Goal: Transaction & Acquisition: Purchase product/service

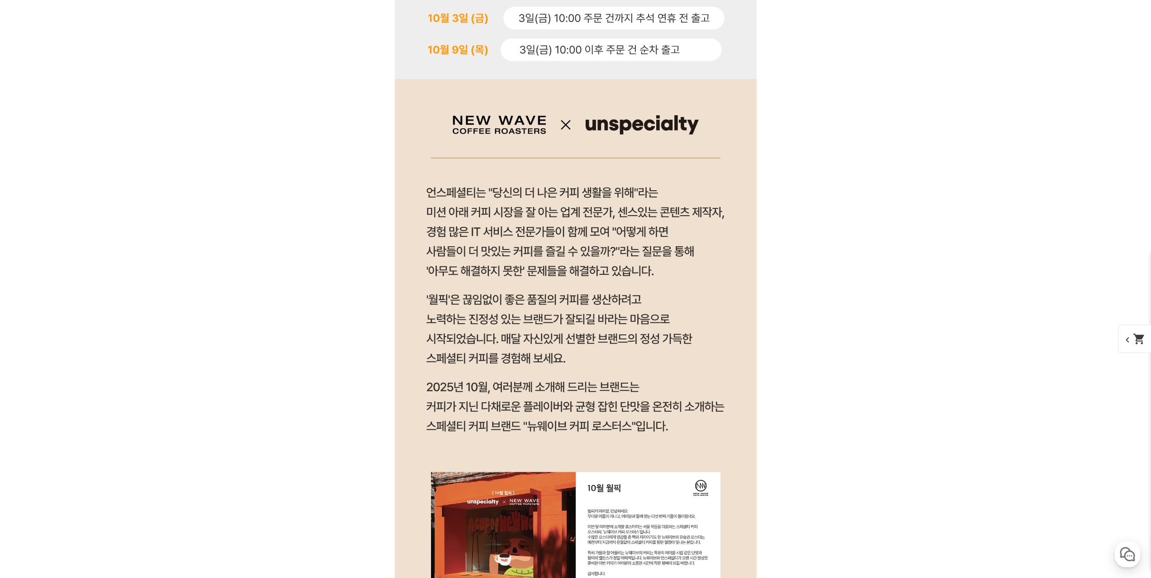
drag, startPoint x: 946, startPoint y: 173, endPoint x: 905, endPoint y: 417, distance: 247.7
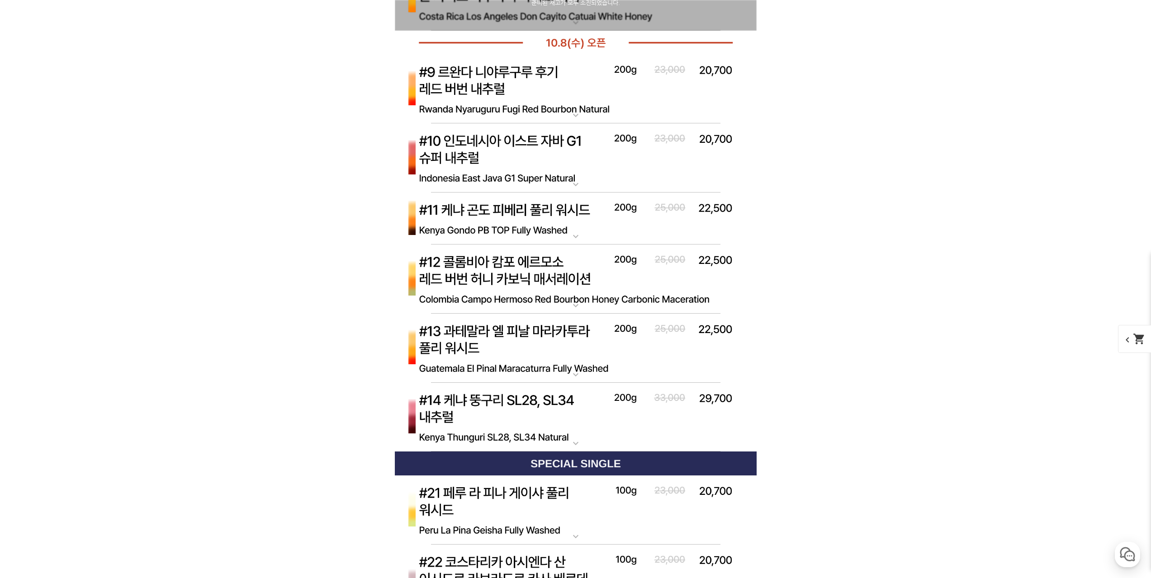
scroll to position [3644, 0]
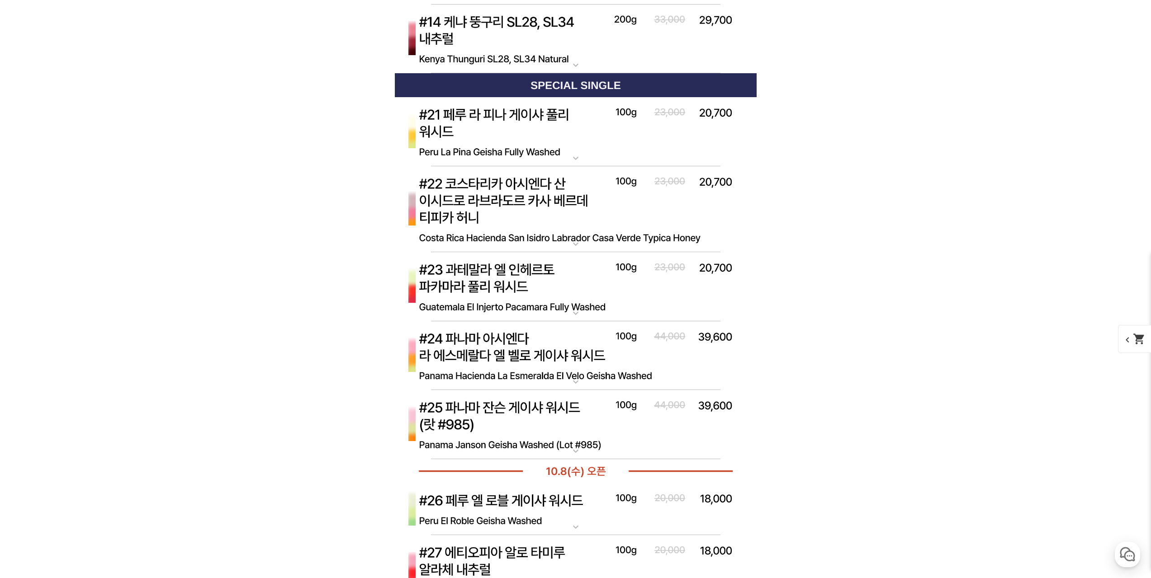
scroll to position [4006, 0]
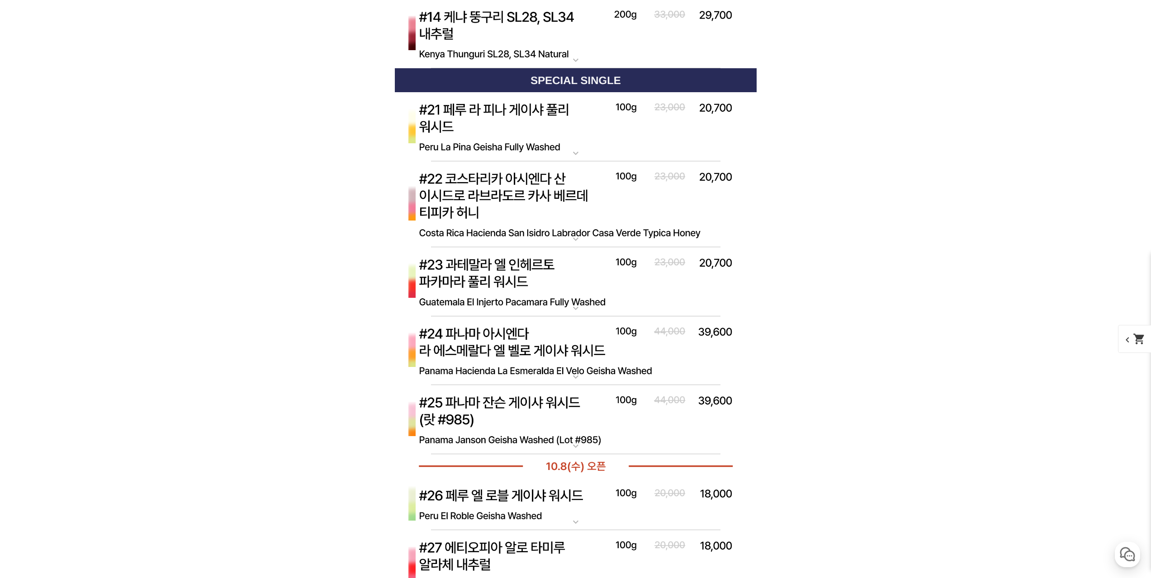
click at [705, 293] on img at bounding box center [576, 282] width 362 height 70
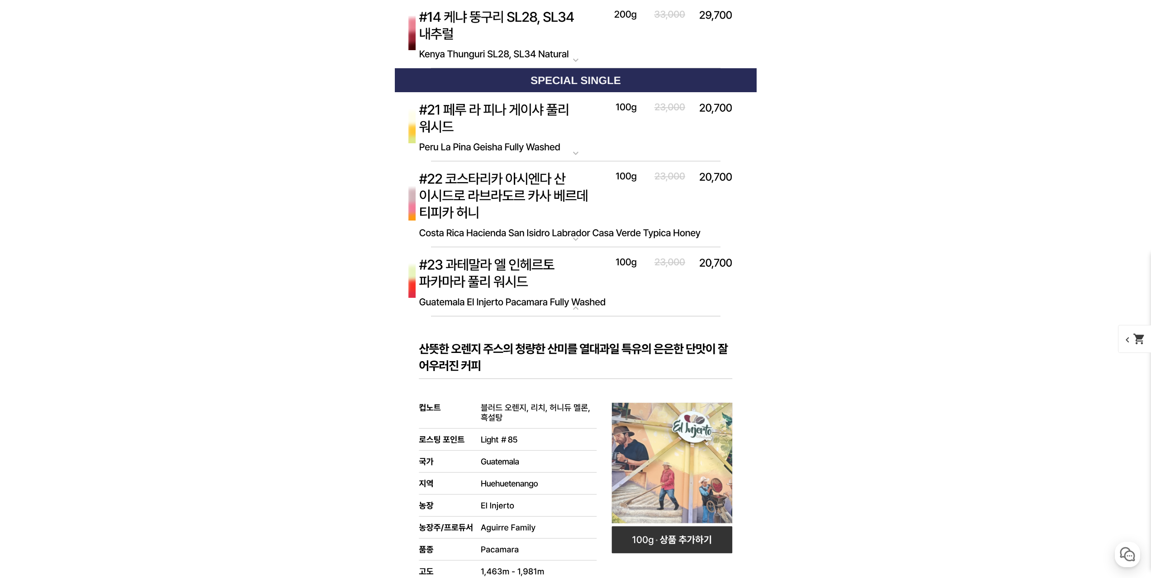
click at [707, 291] on img at bounding box center [576, 282] width 362 height 70
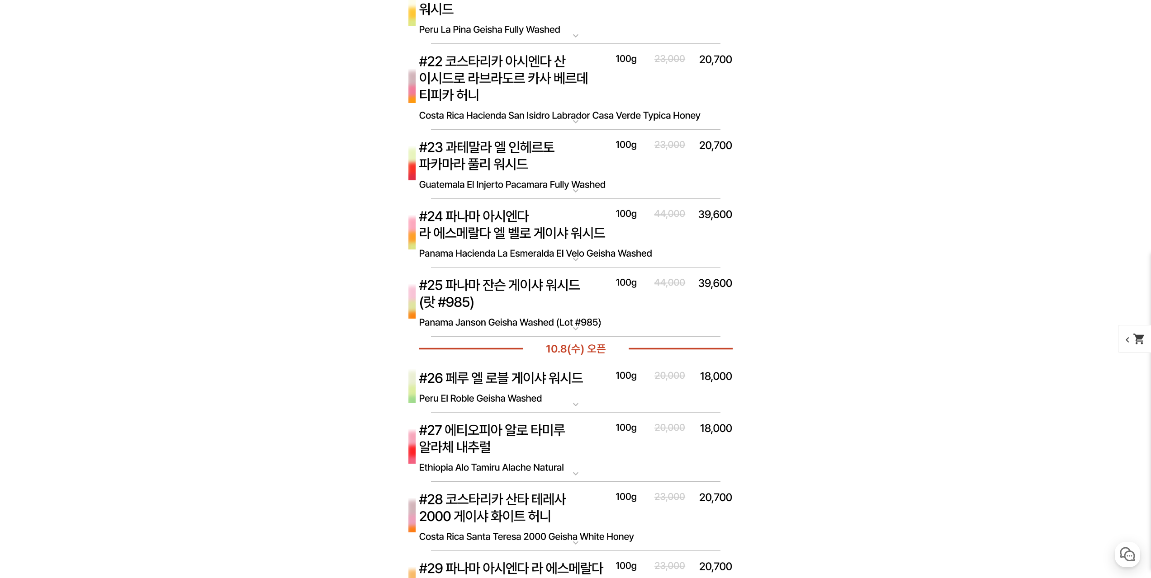
scroll to position [4141, 0]
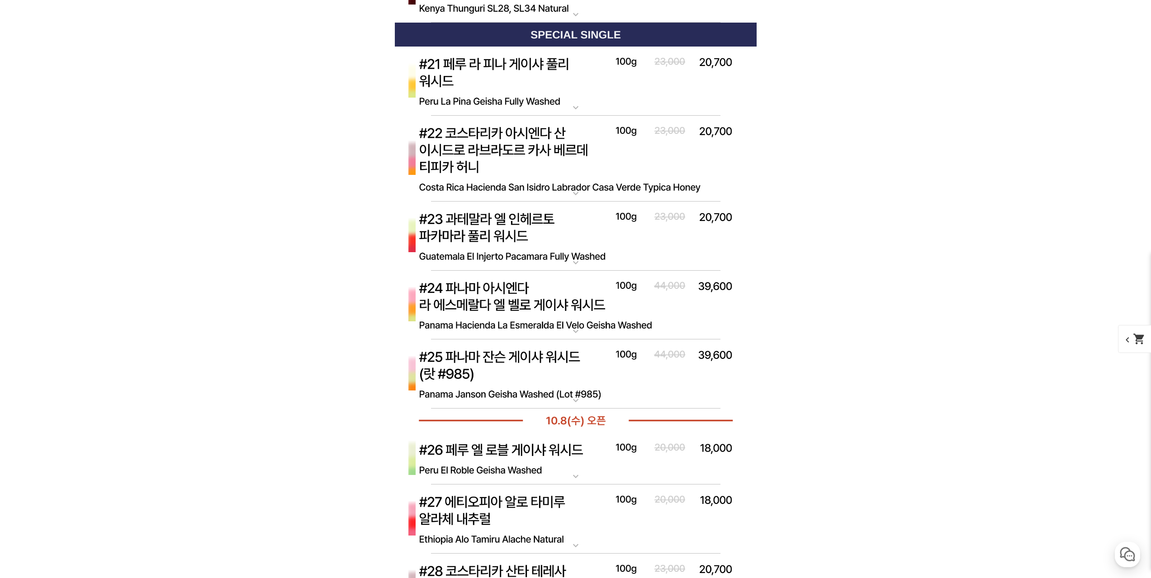
scroll to position [4051, 0]
click at [640, 161] on img at bounding box center [576, 159] width 362 height 86
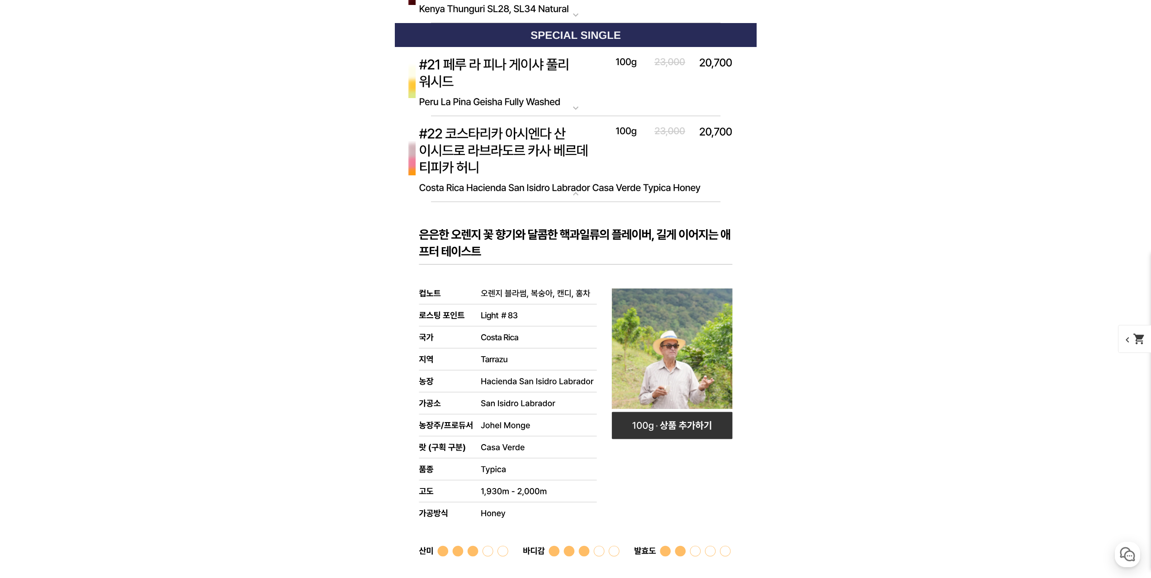
click at [723, 181] on img at bounding box center [576, 159] width 362 height 86
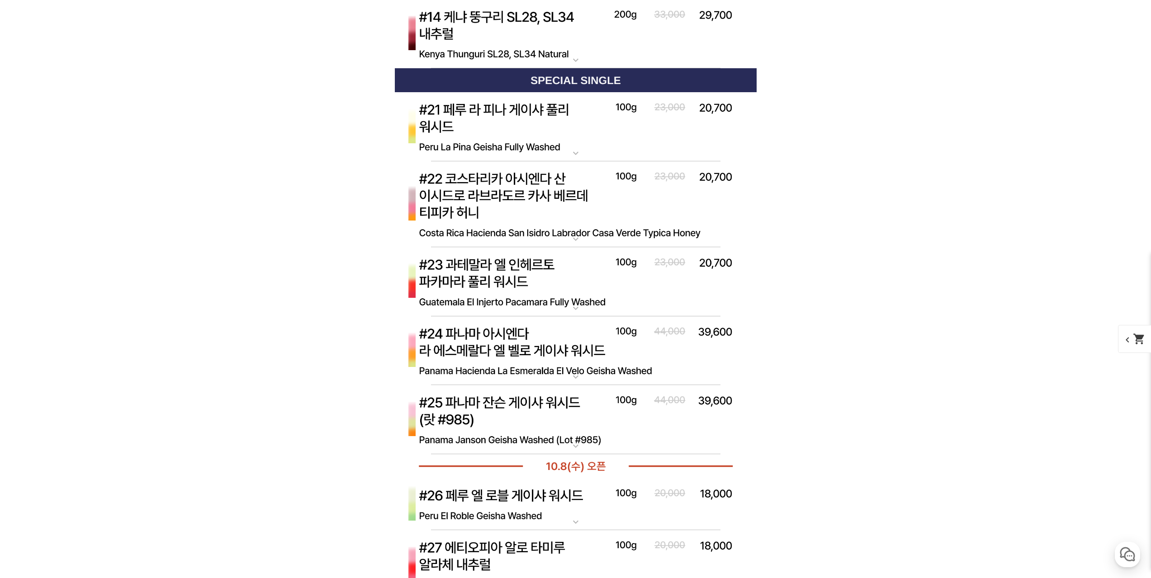
click at [722, 284] on img at bounding box center [576, 282] width 362 height 70
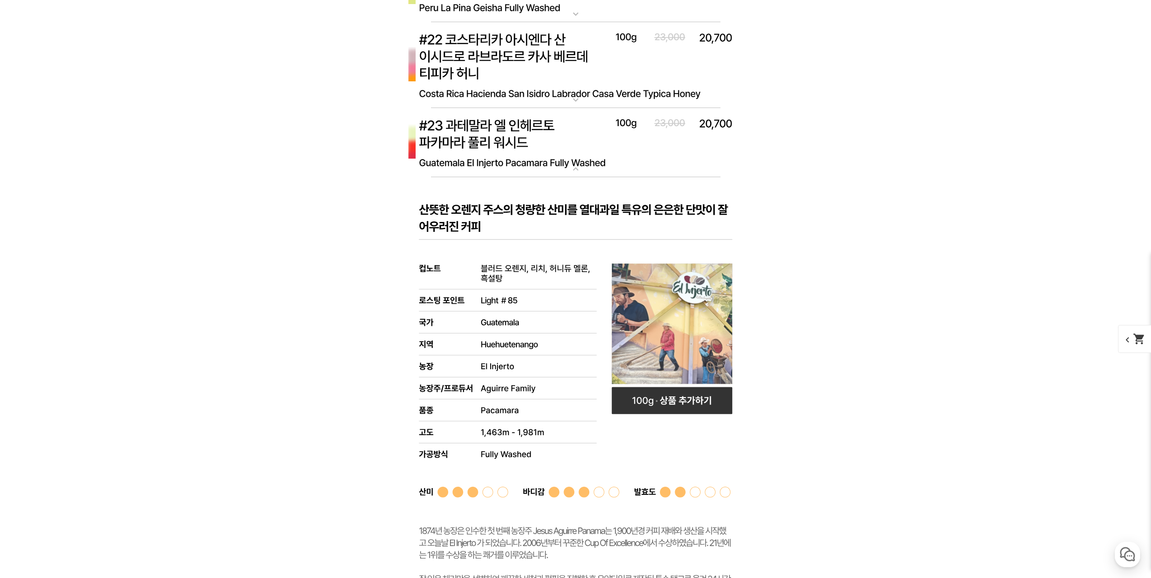
scroll to position [4141, 0]
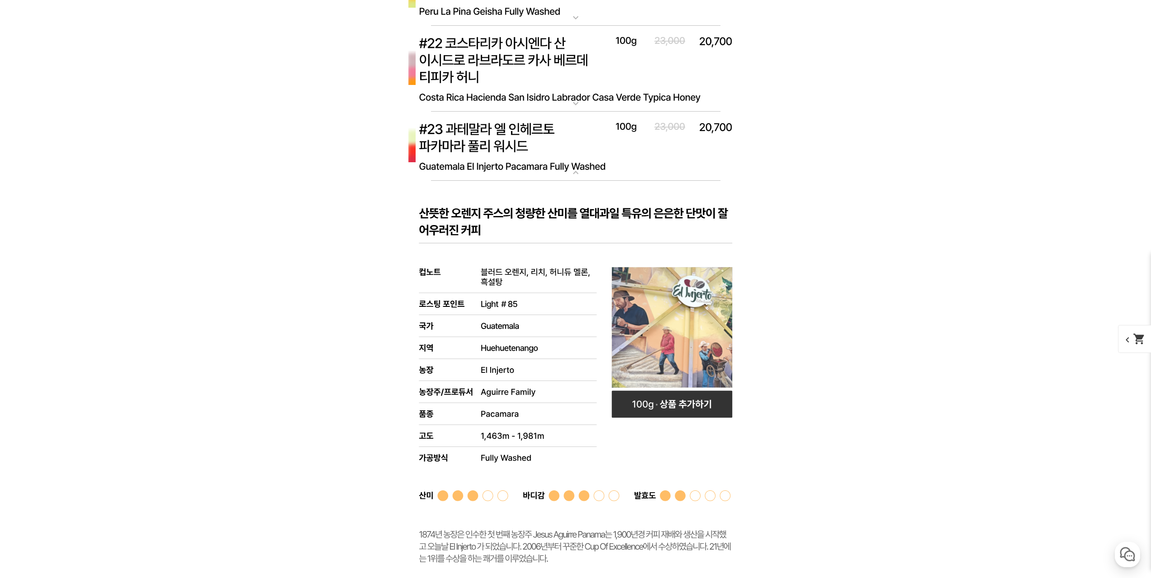
click at [681, 165] on img at bounding box center [576, 147] width 362 height 70
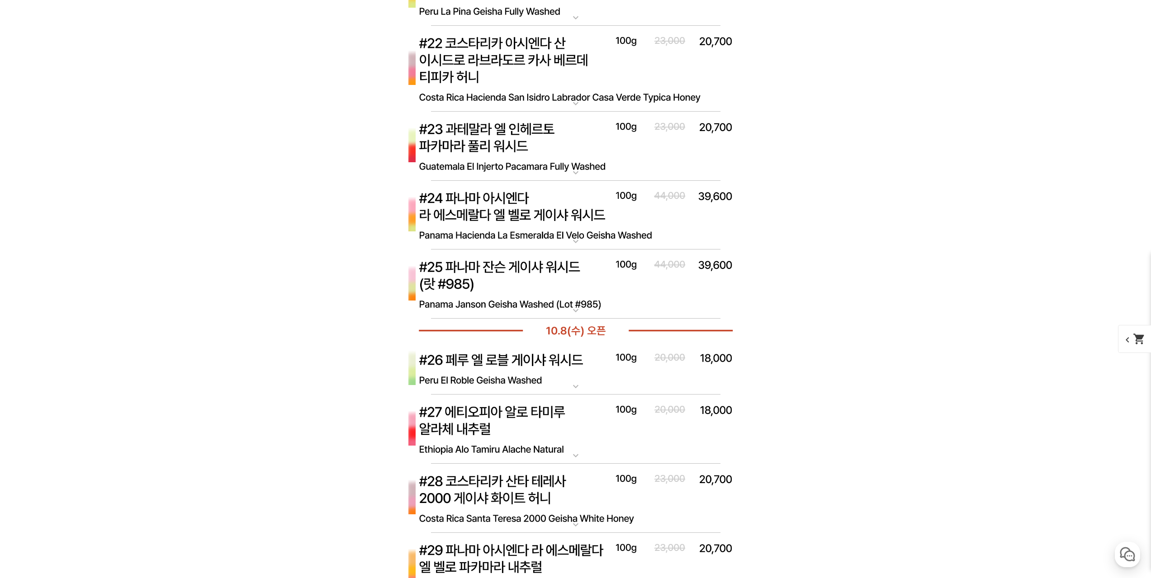
click at [682, 162] on img at bounding box center [576, 147] width 362 height 70
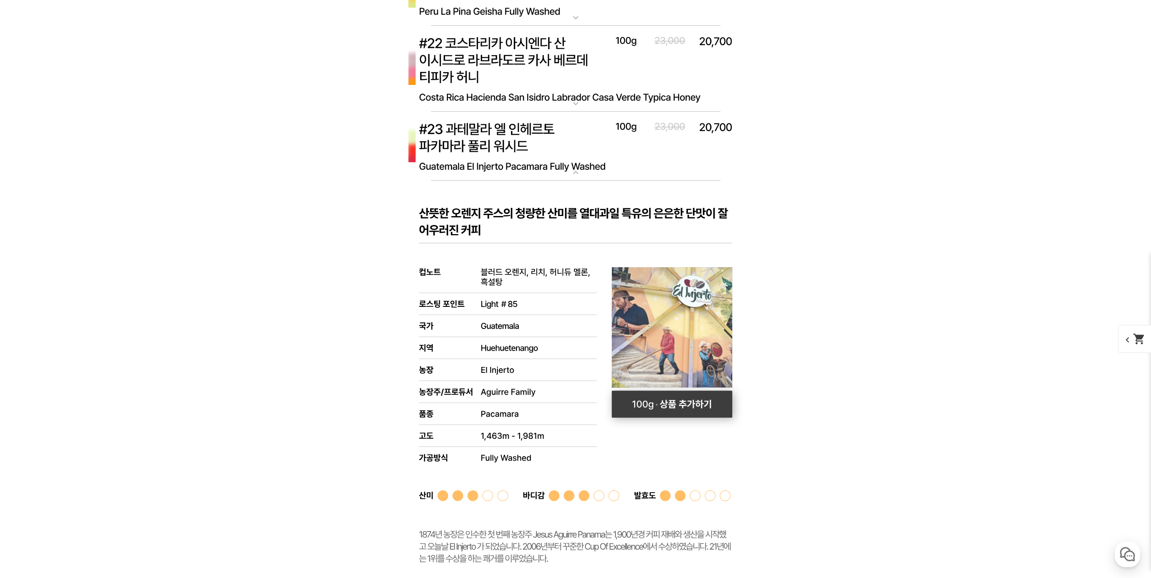
click at [694, 405] on rect at bounding box center [671, 404] width 121 height 27
select select "#23 과테말라 엘 인헤르토 파카마라 풀리 워시드"
select select "100g"
click at [661, 152] on img at bounding box center [576, 147] width 362 height 70
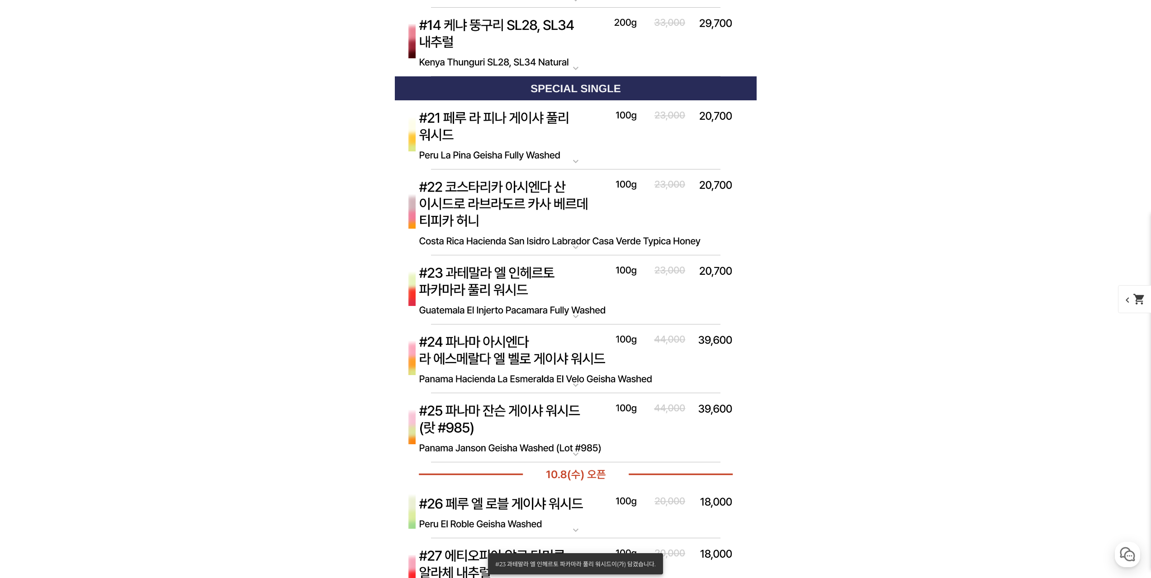
scroll to position [3961, 0]
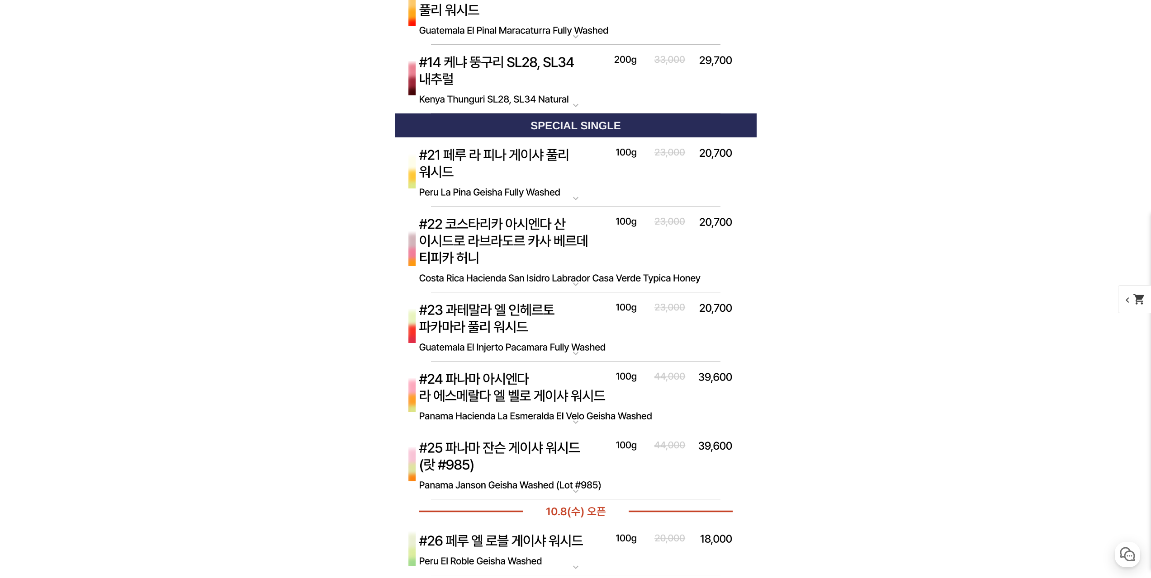
click at [681, 179] on img at bounding box center [576, 172] width 362 height 70
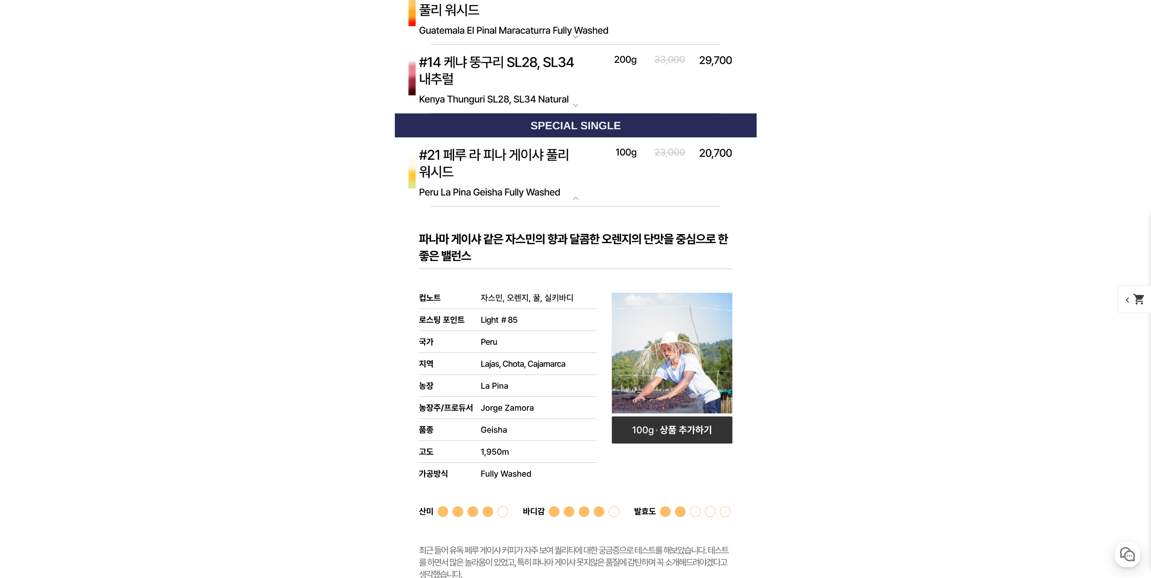
click at [683, 179] on img at bounding box center [576, 172] width 362 height 70
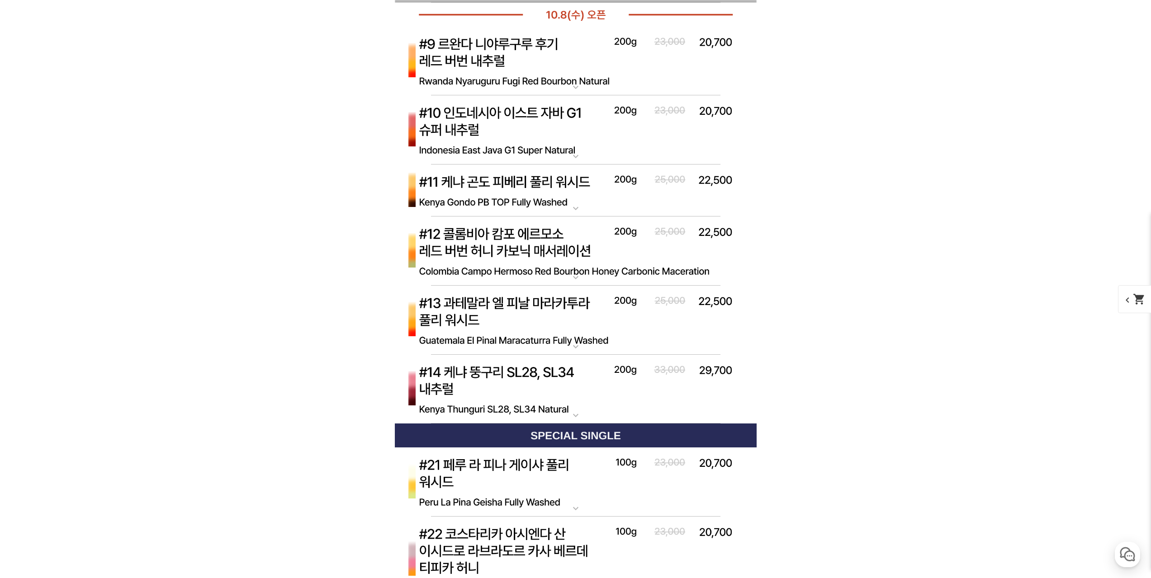
scroll to position [3644, 0]
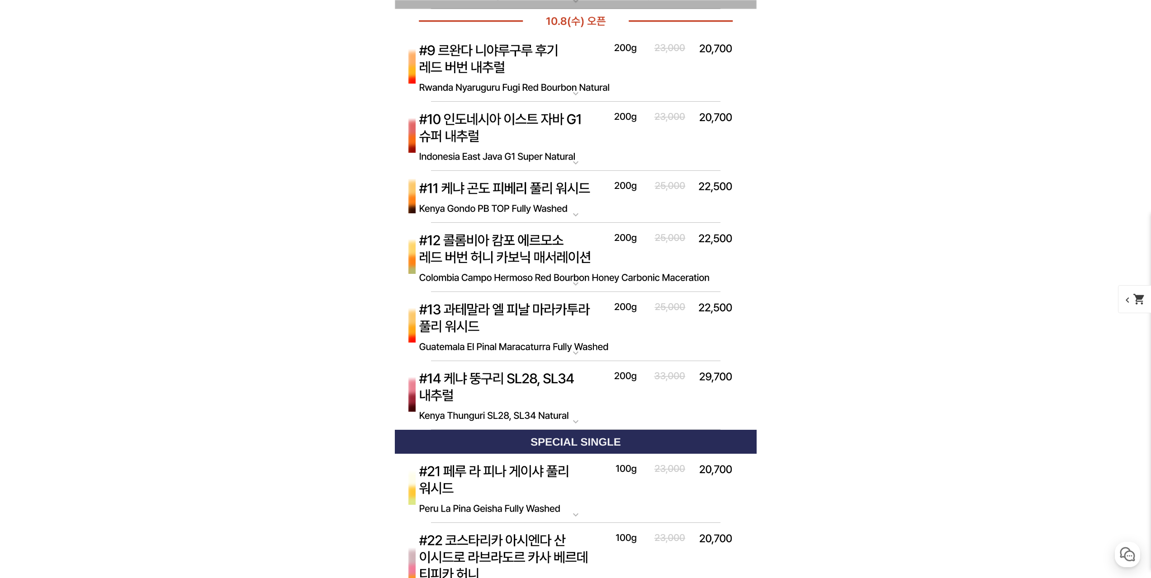
drag, startPoint x: 678, startPoint y: 80, endPoint x: 683, endPoint y: 85, distance: 6.7
click at [683, 85] on img at bounding box center [576, 68] width 362 height 70
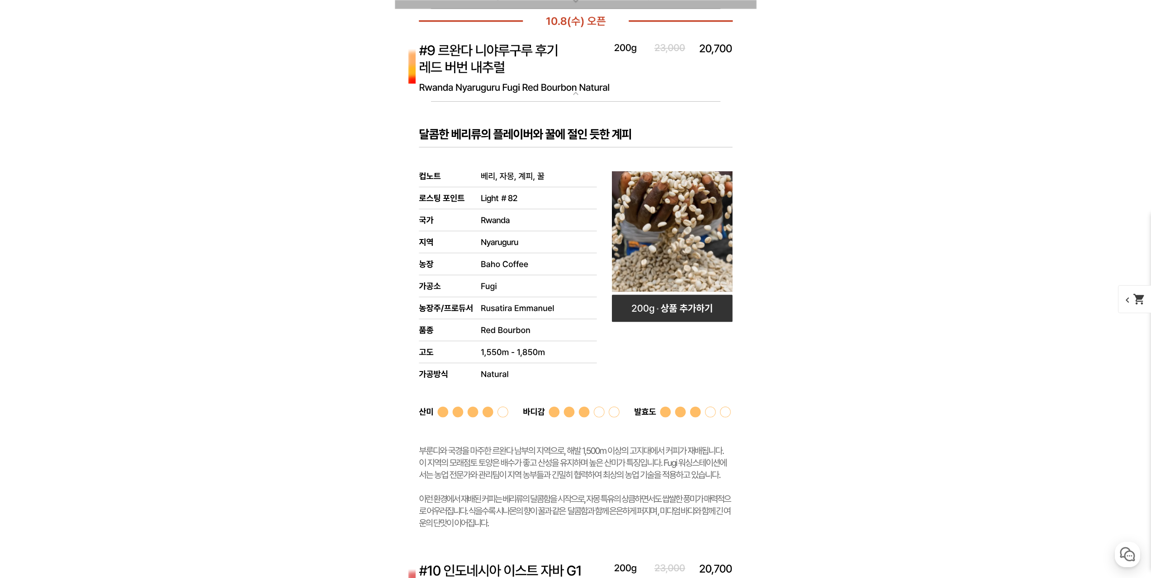
click at [698, 66] on img at bounding box center [576, 68] width 362 height 70
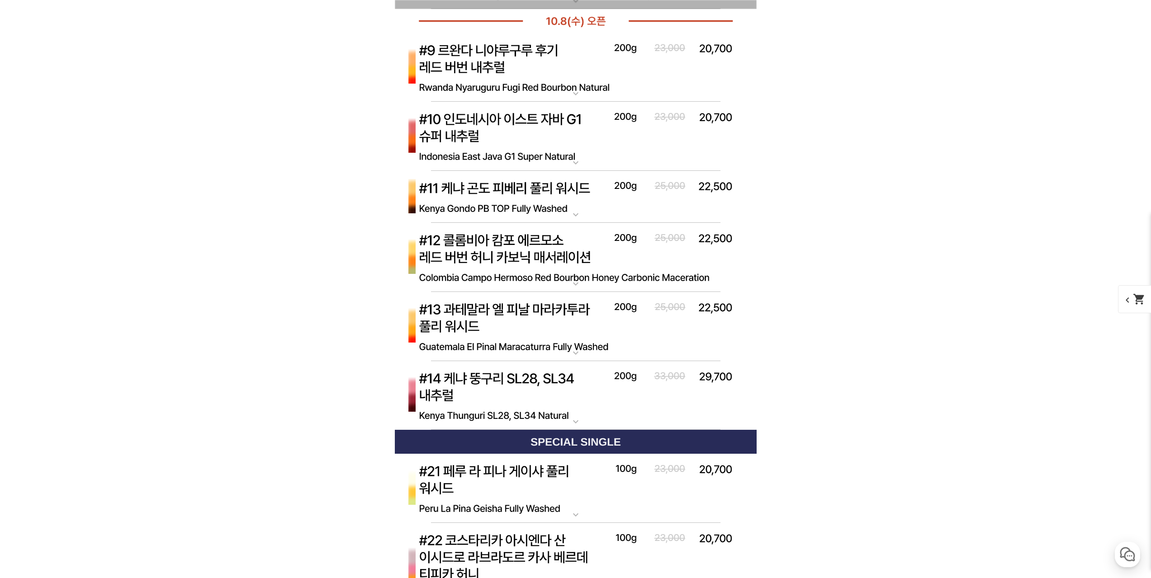
click at [689, 395] on img at bounding box center [576, 396] width 362 height 70
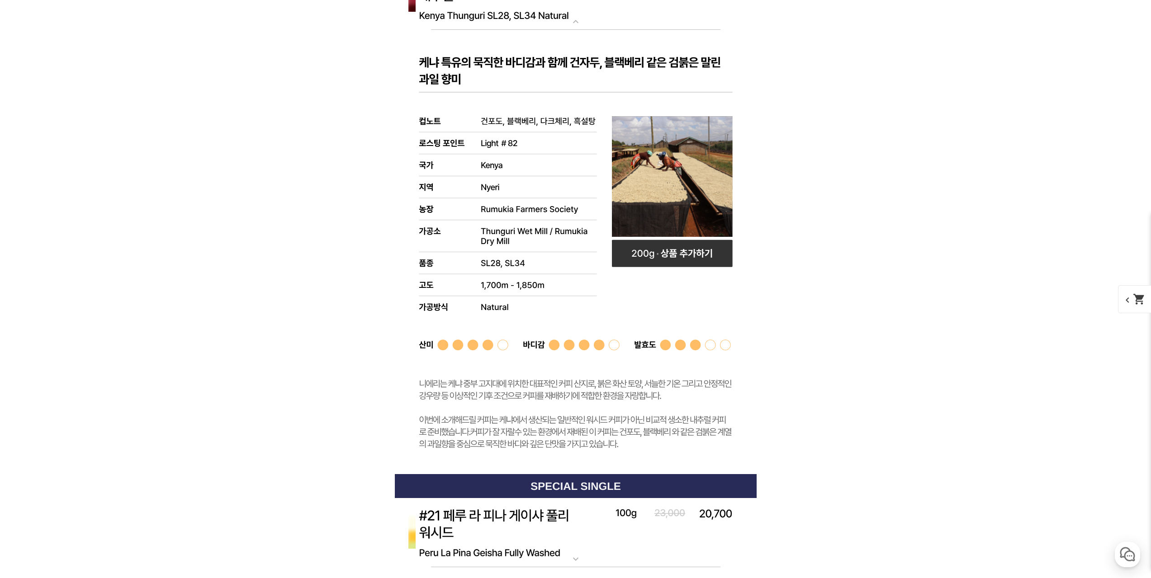
scroll to position [3961, 0]
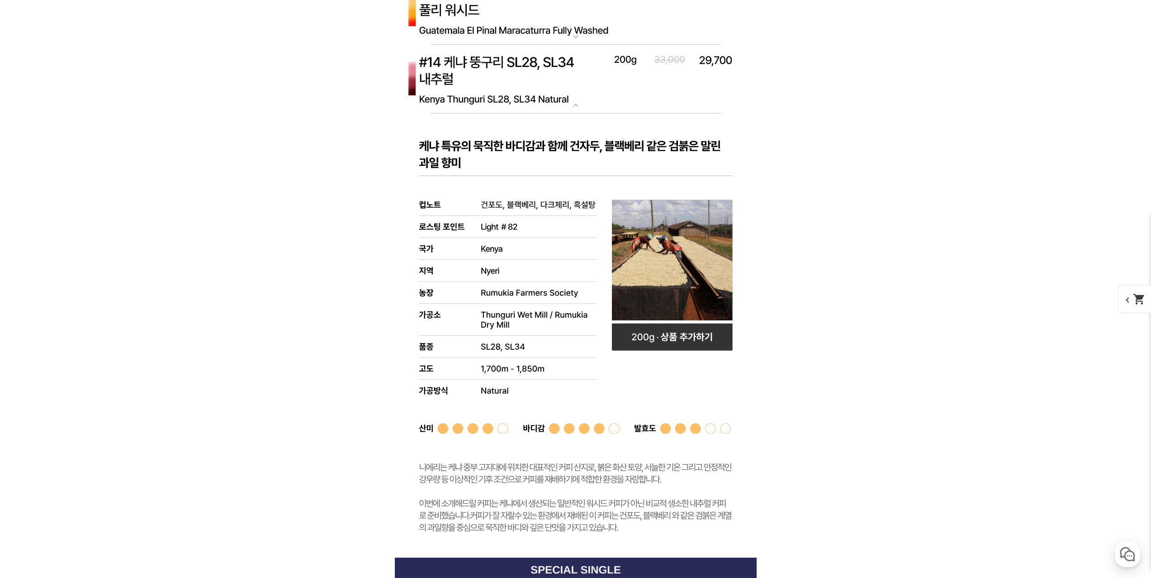
click at [695, 93] on img at bounding box center [576, 80] width 362 height 70
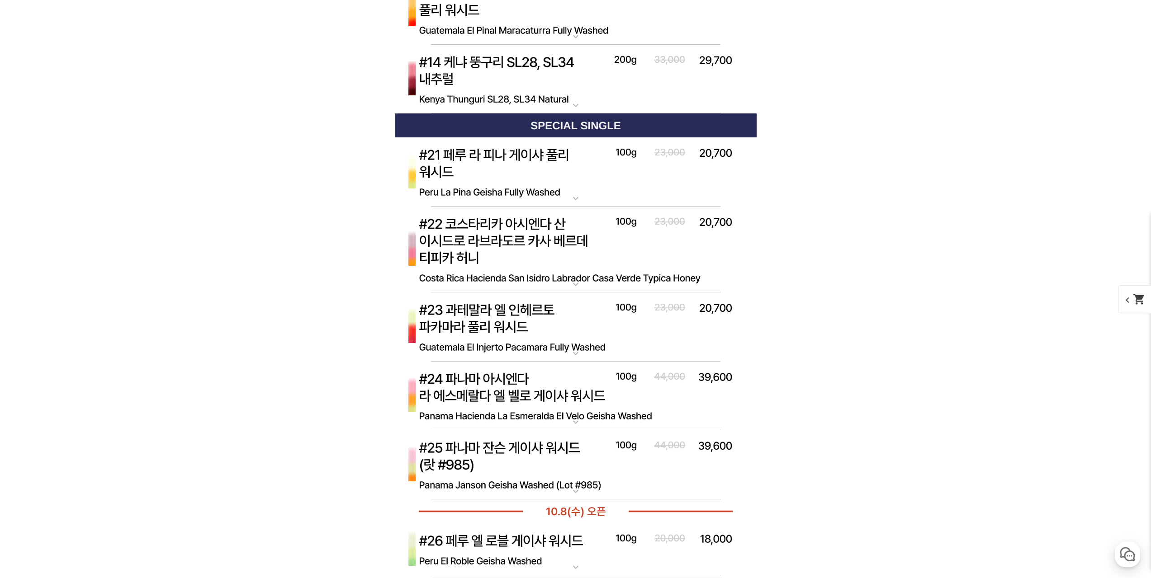
click at [720, 260] on img at bounding box center [576, 250] width 362 height 86
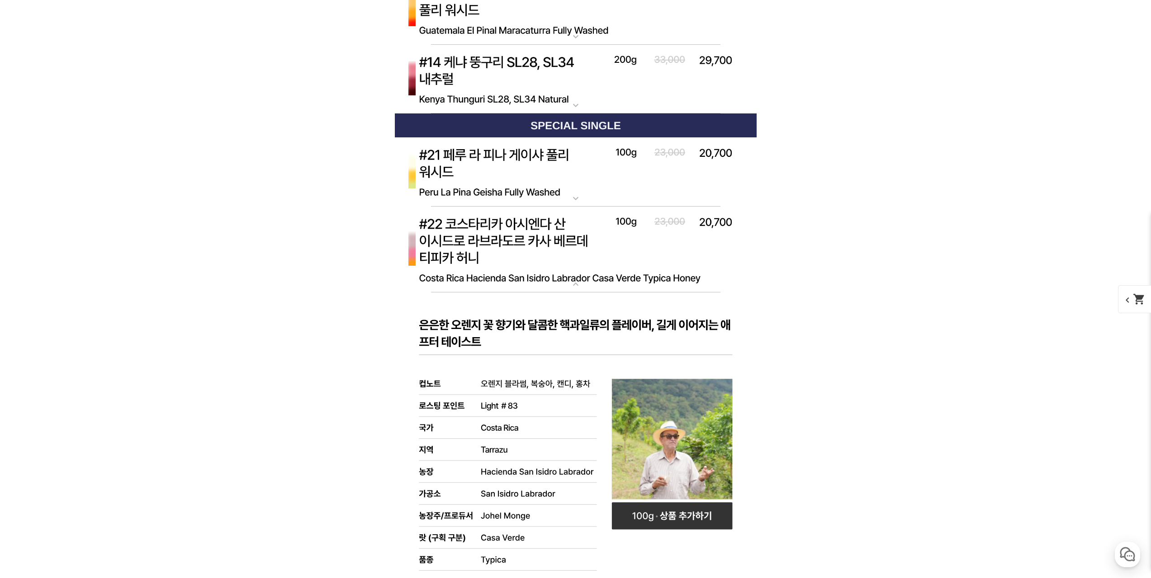
click at [720, 260] on img at bounding box center [576, 250] width 362 height 86
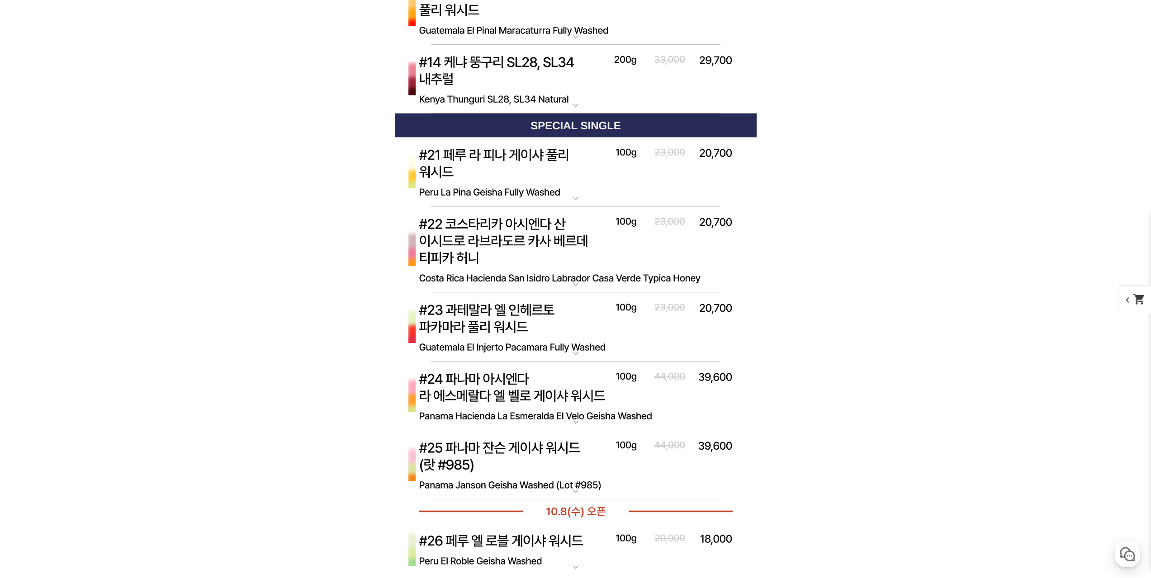
click at [720, 260] on img at bounding box center [576, 250] width 362 height 86
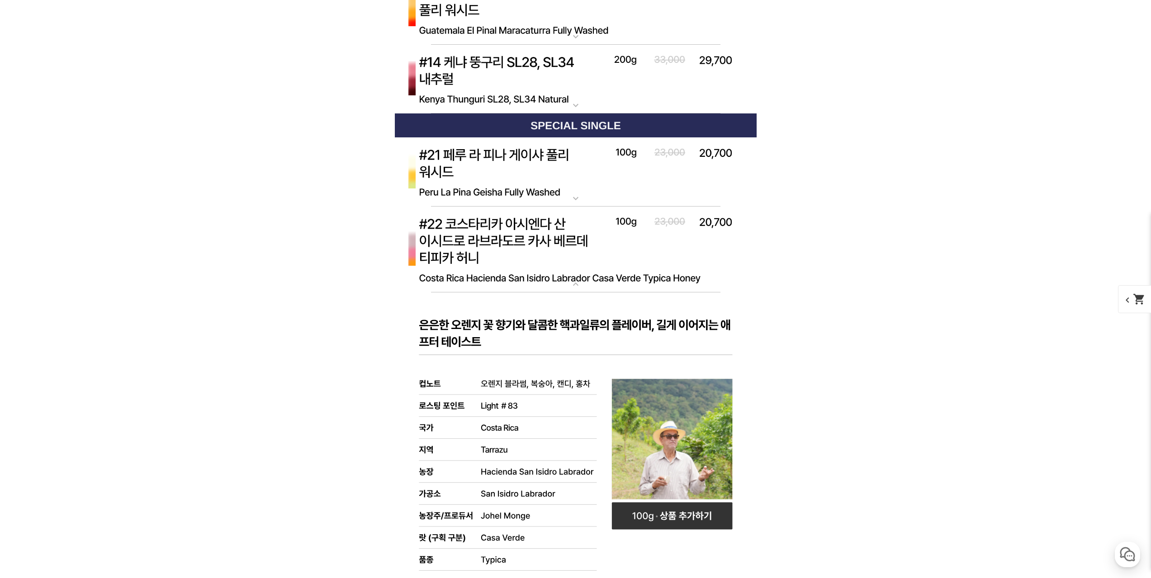
click at [720, 260] on img at bounding box center [576, 250] width 362 height 86
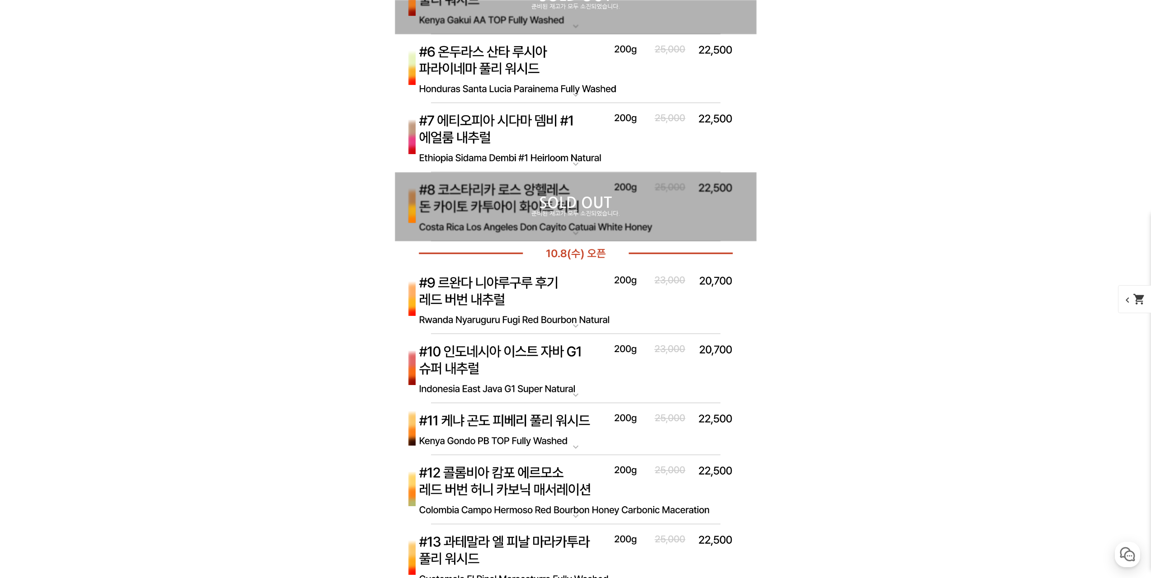
scroll to position [3328, 0]
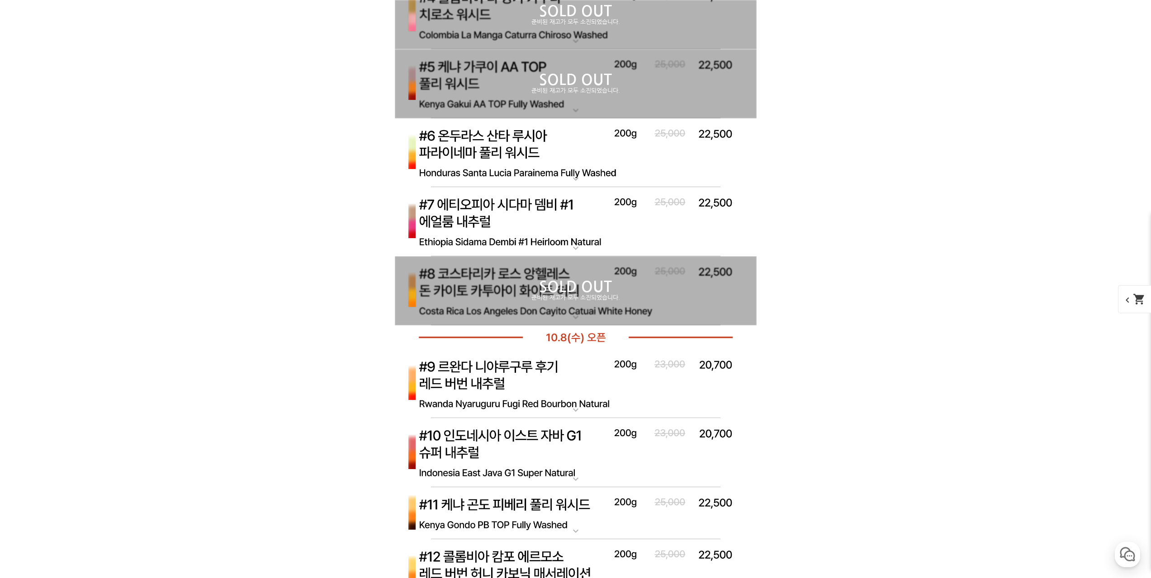
click at [700, 169] on img at bounding box center [576, 153] width 362 height 70
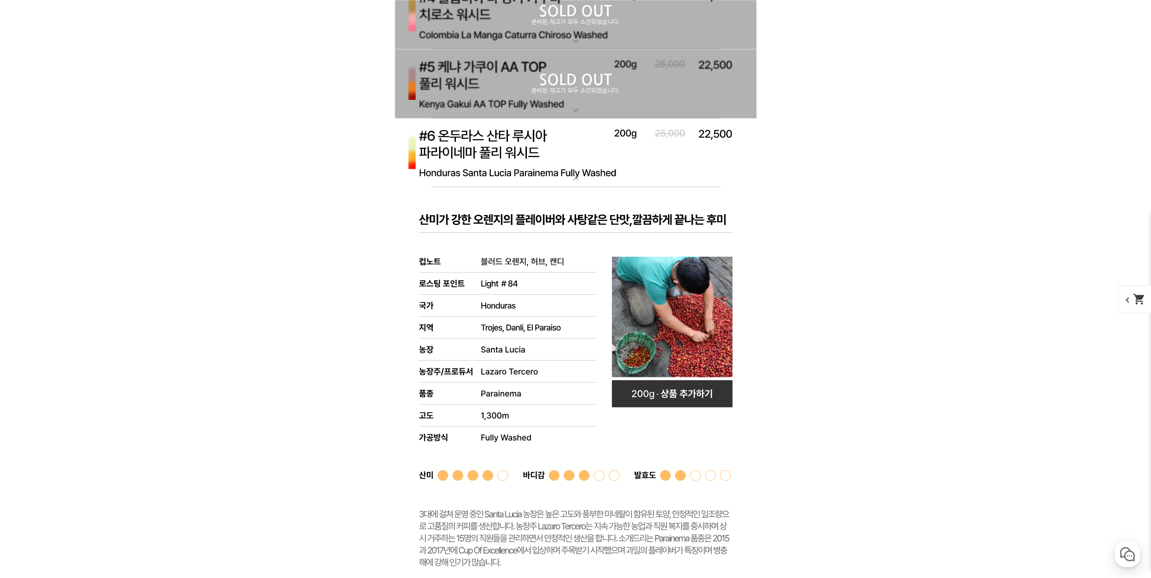
drag, startPoint x: 698, startPoint y: 169, endPoint x: 695, endPoint y: 176, distance: 7.7
click at [694, 173] on img at bounding box center [576, 153] width 362 height 70
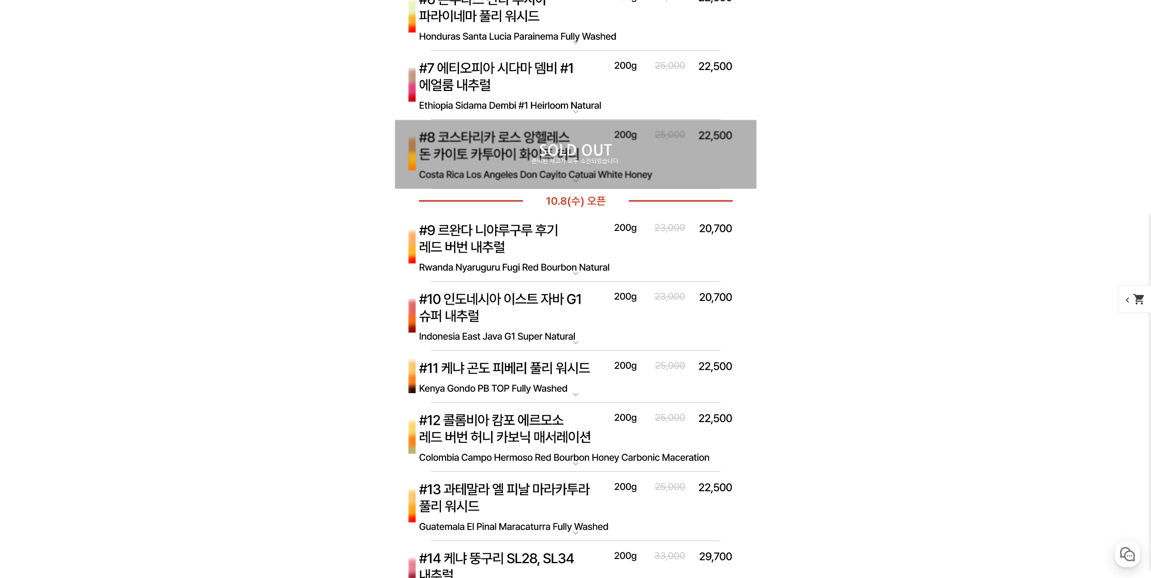
scroll to position [3599, 0]
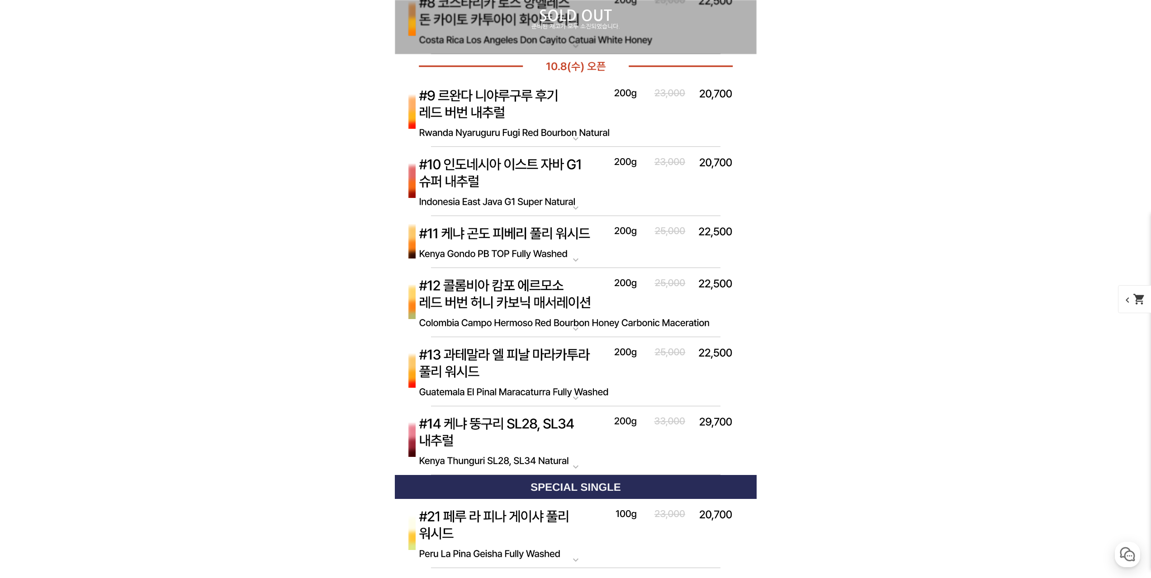
click at [671, 251] on img at bounding box center [576, 242] width 362 height 52
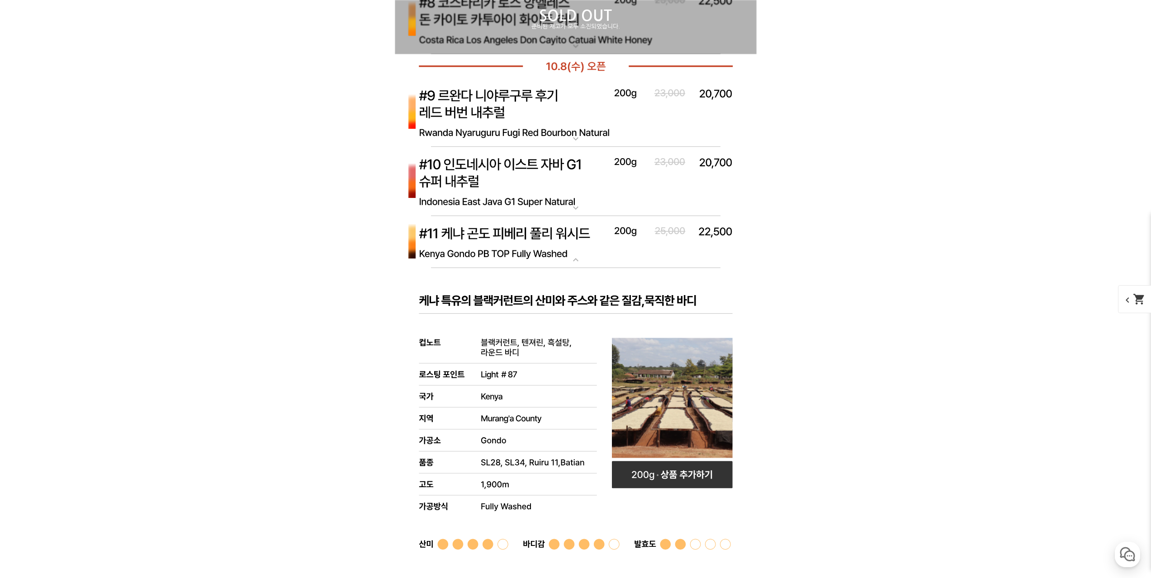
click at [664, 248] on img at bounding box center [576, 242] width 362 height 52
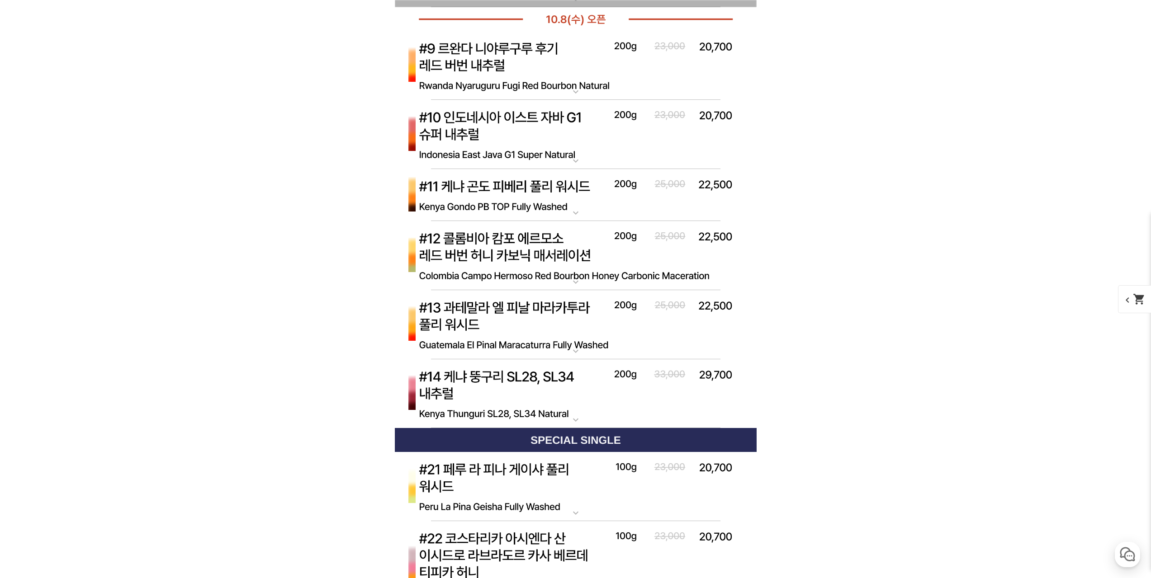
scroll to position [3735, 0]
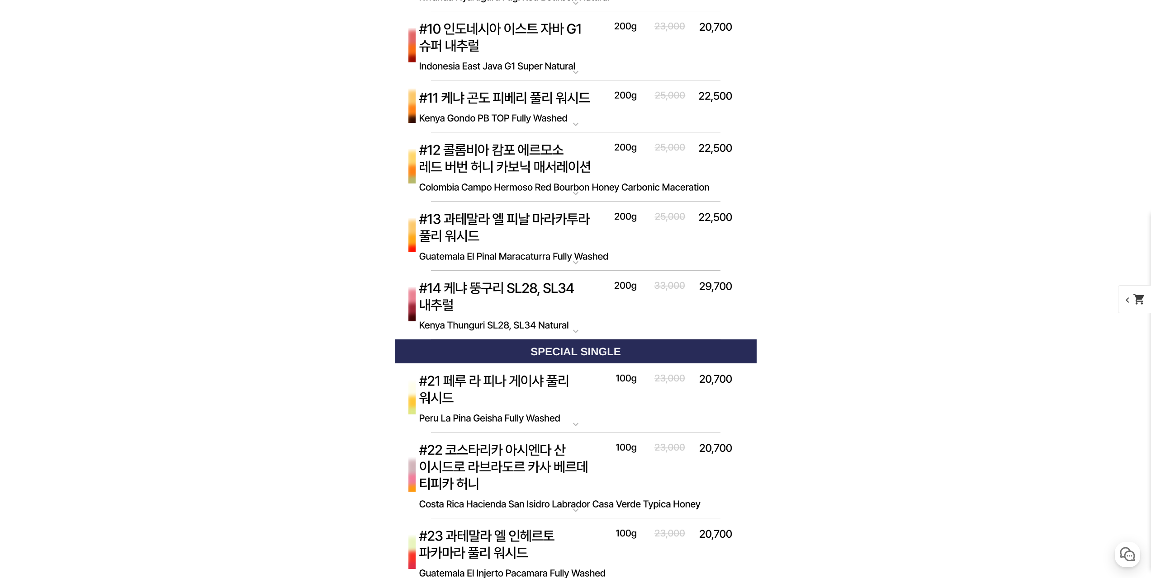
click at [686, 250] on img at bounding box center [576, 237] width 362 height 70
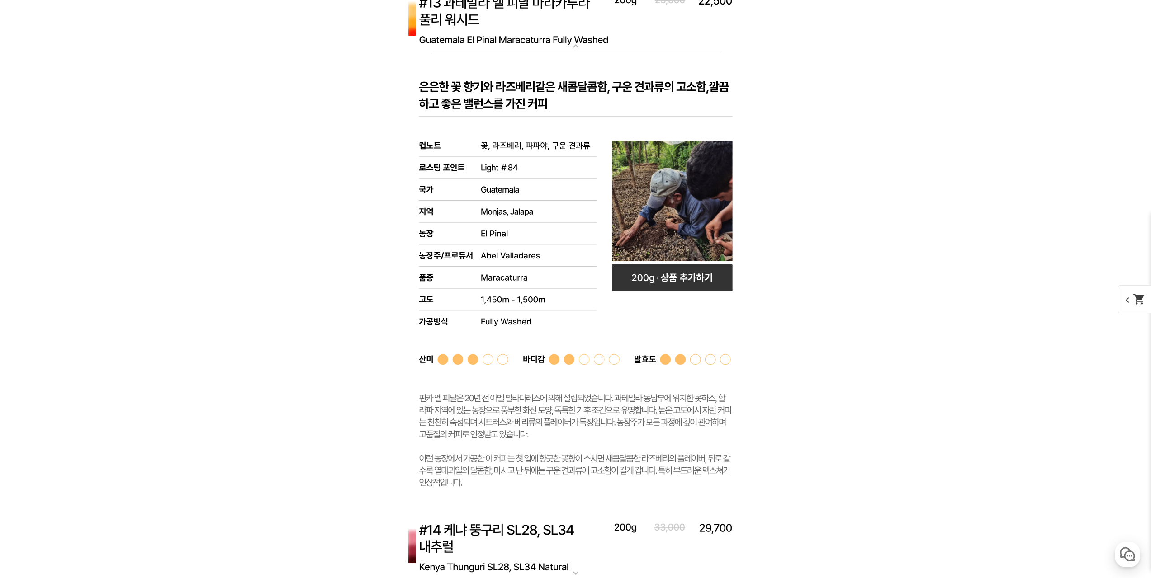
scroll to position [3961, 0]
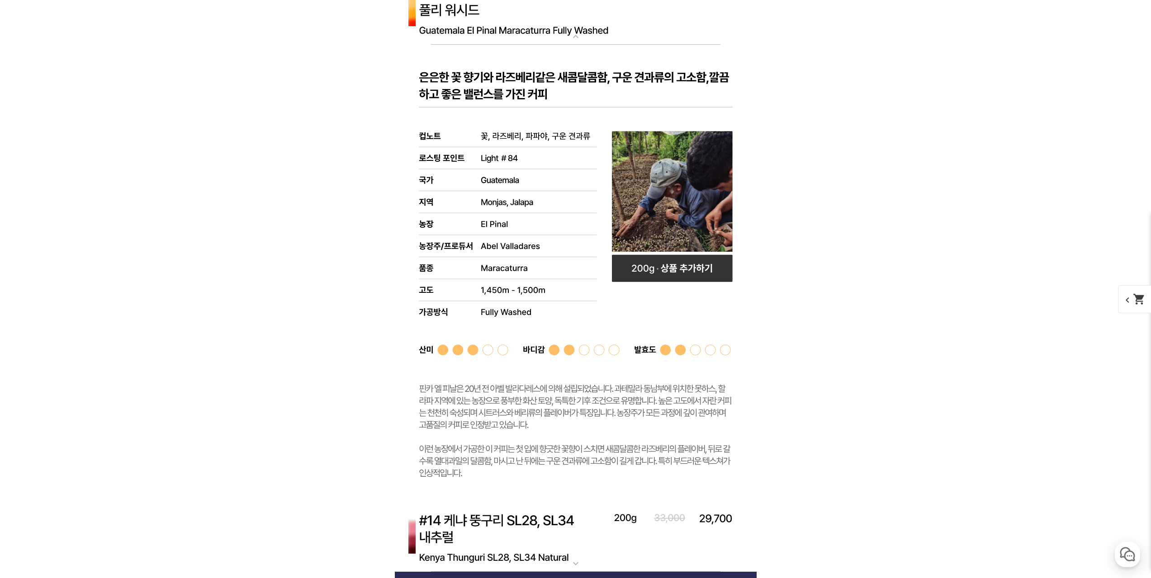
click at [678, 91] on rect at bounding box center [576, 274] width 362 height 459
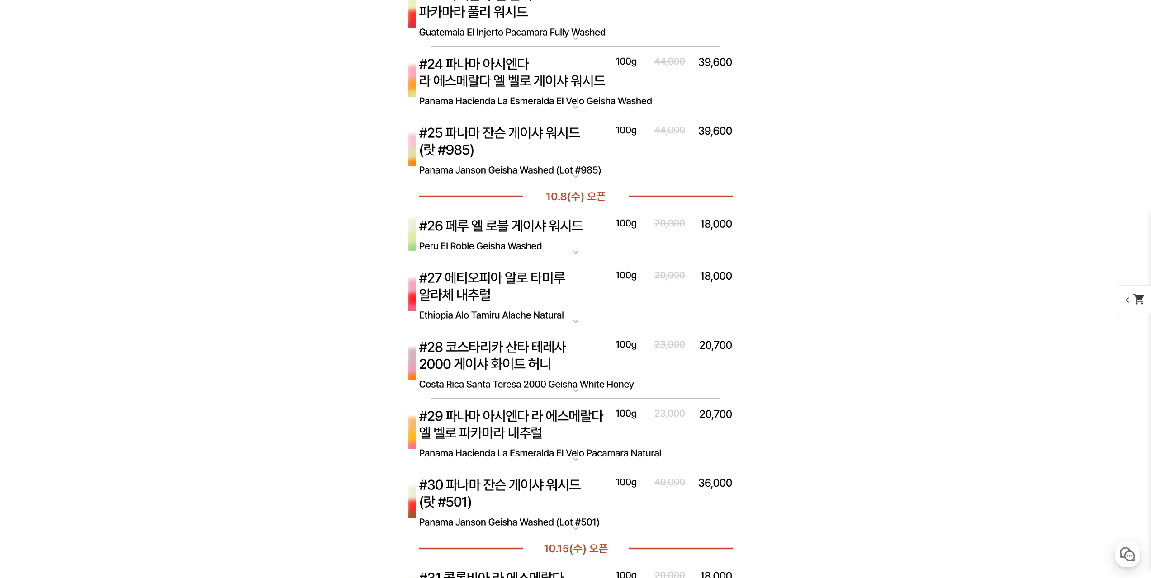
scroll to position [4277, 0]
click at [693, 313] on img at bounding box center [576, 294] width 362 height 70
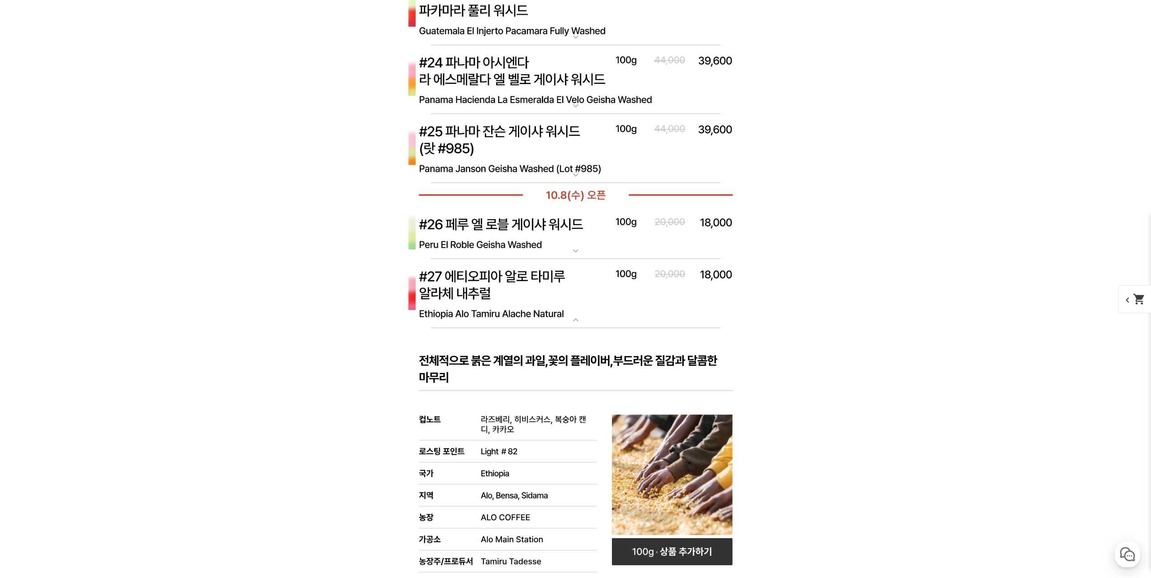
click at [684, 316] on img at bounding box center [576, 294] width 362 height 70
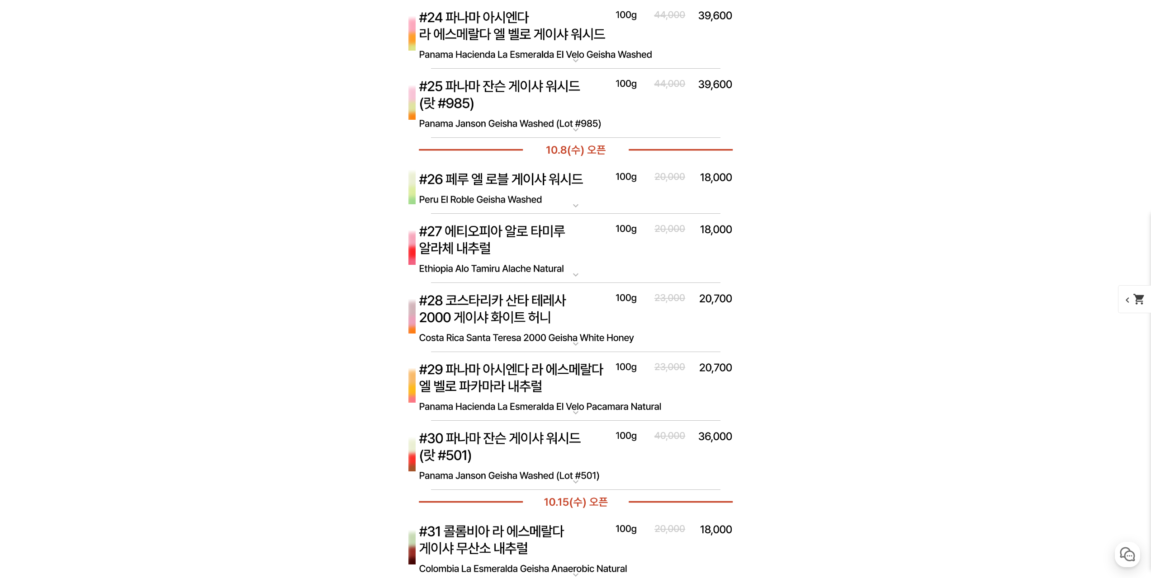
scroll to position [4096, 0]
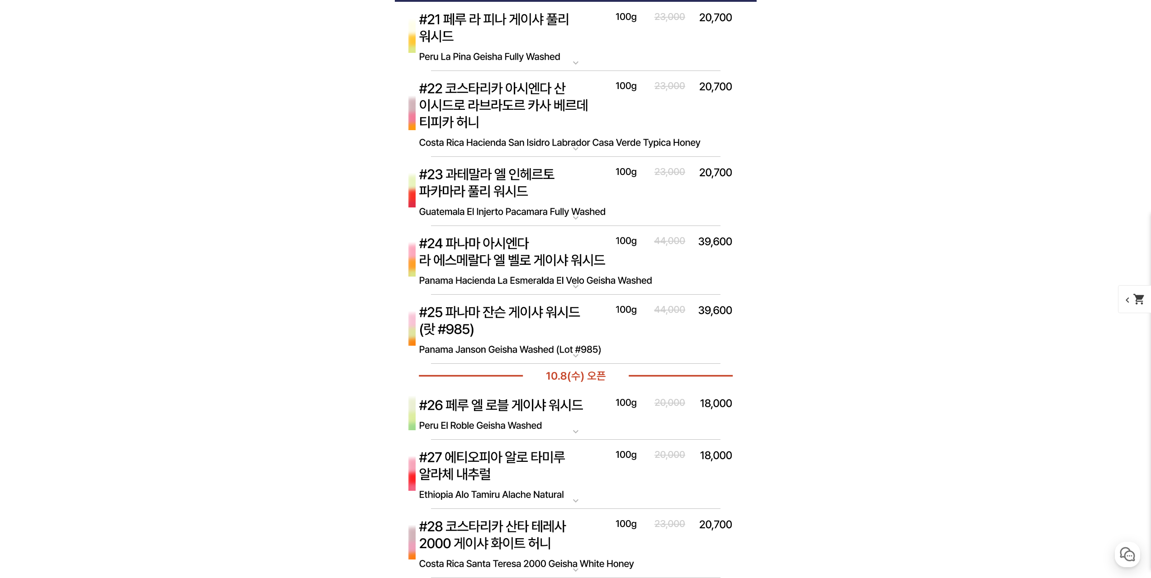
click at [681, 275] on img at bounding box center [576, 261] width 362 height 70
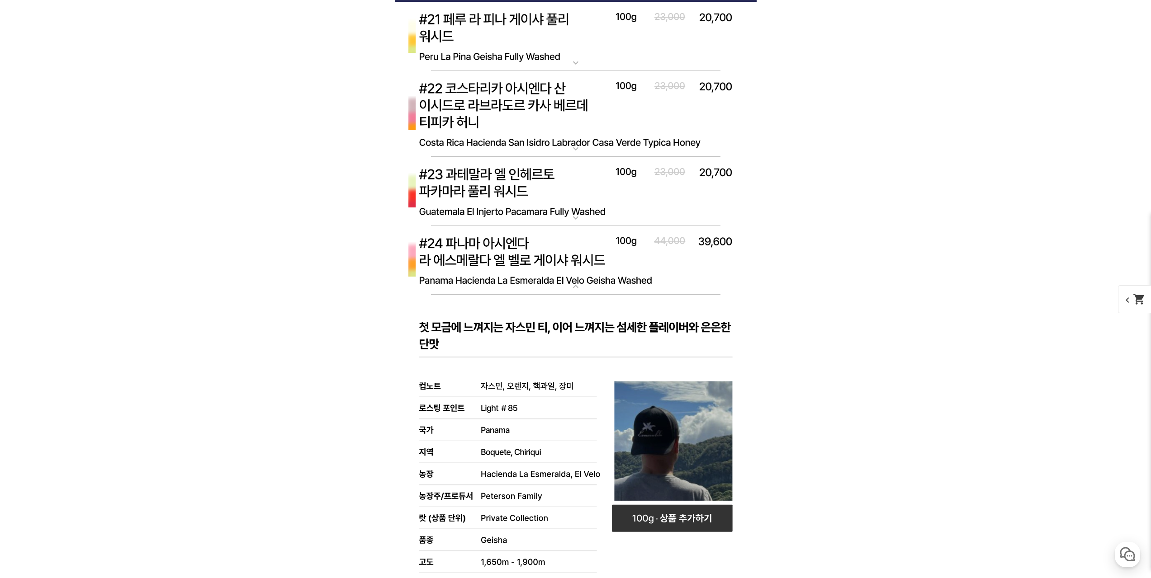
click at [704, 272] on img at bounding box center [576, 261] width 362 height 70
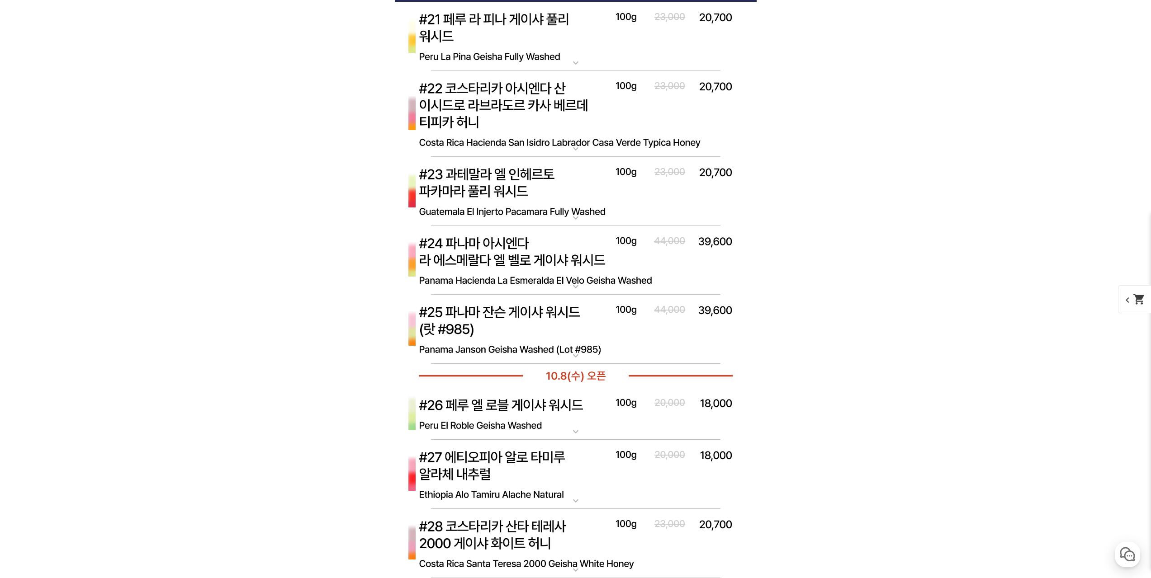
scroll to position [4051, 0]
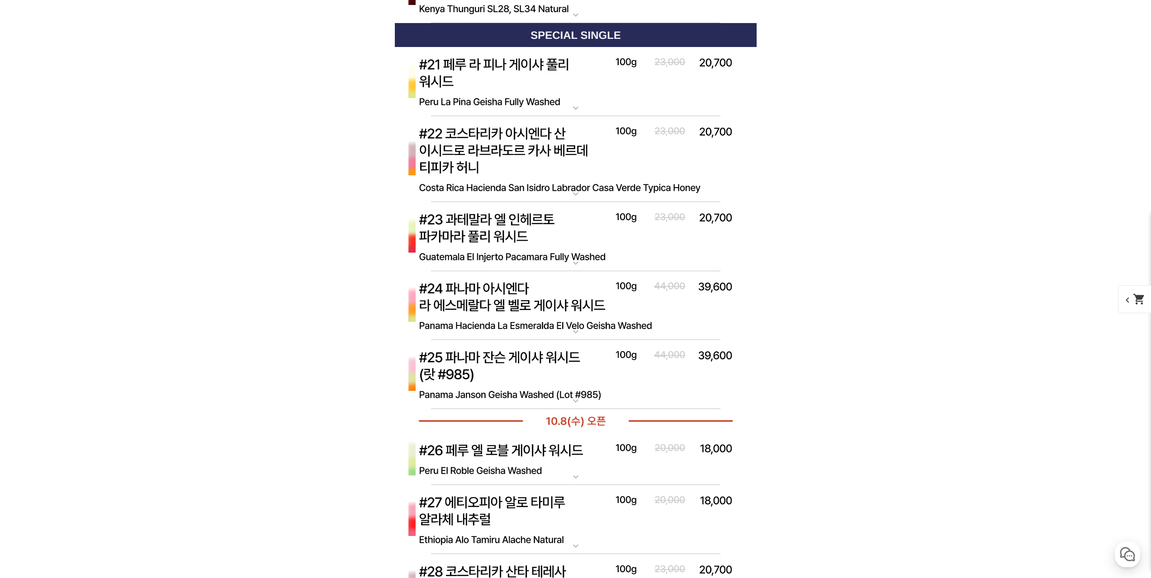
click at [657, 252] on img at bounding box center [576, 237] width 362 height 70
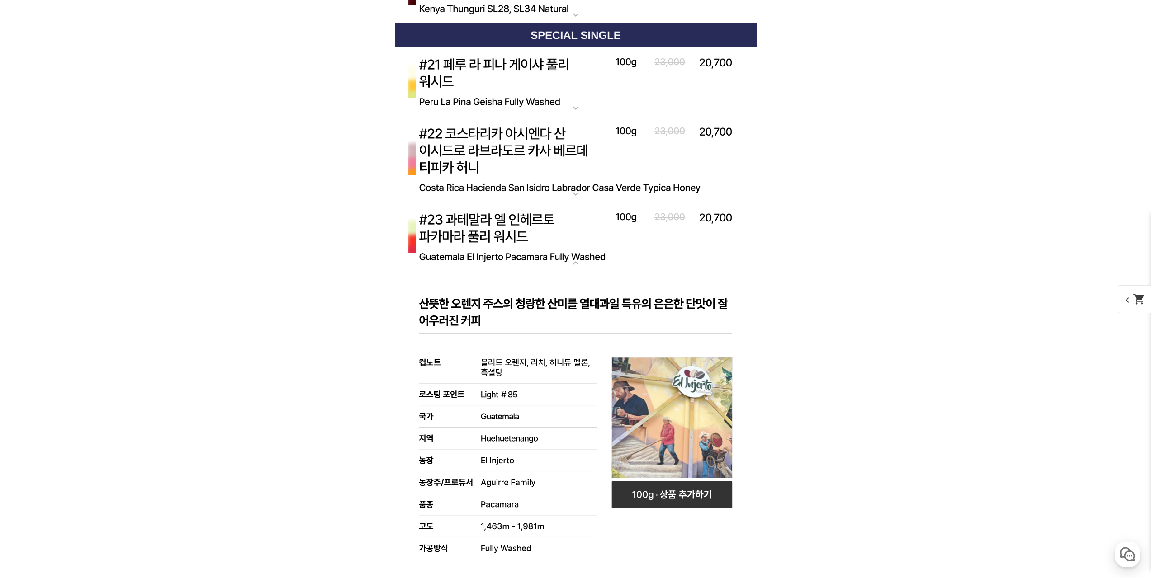
click at [669, 238] on img at bounding box center [576, 237] width 362 height 70
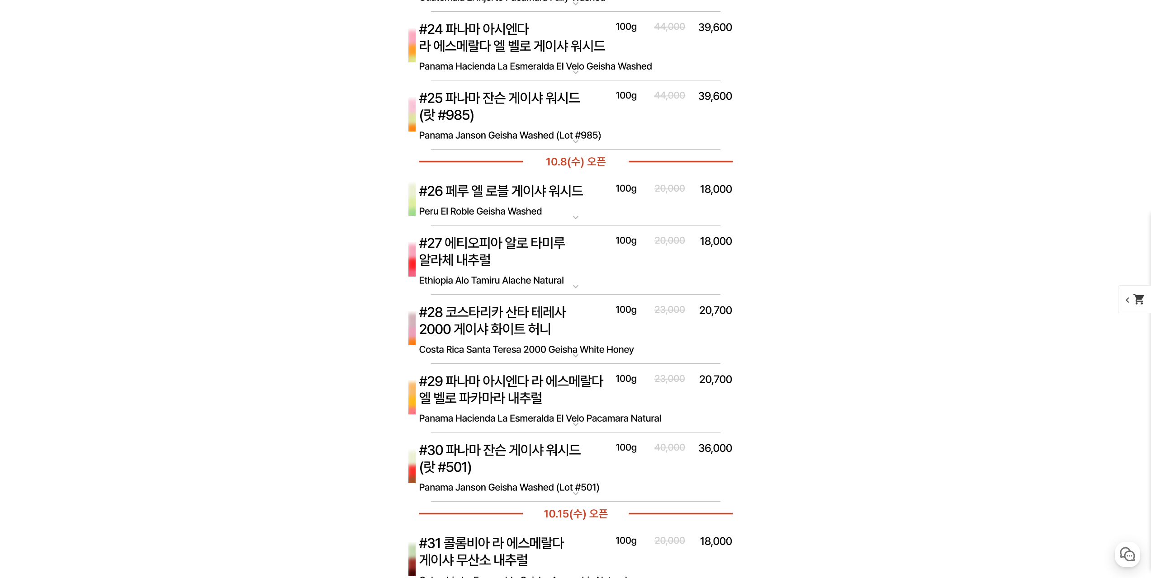
scroll to position [4322, 0]
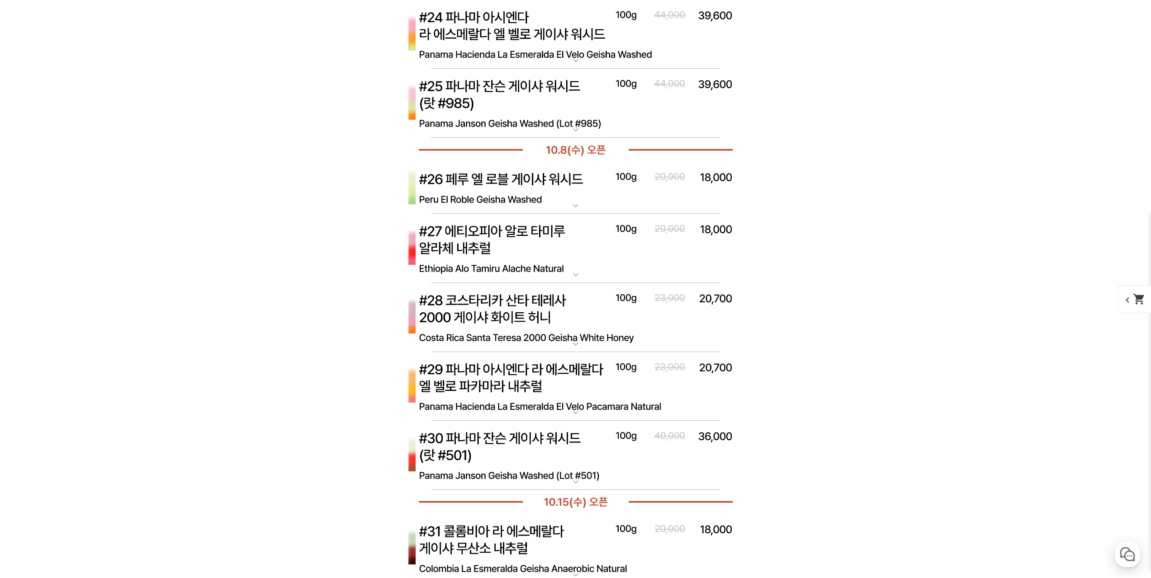
click at [704, 262] on img at bounding box center [576, 249] width 362 height 70
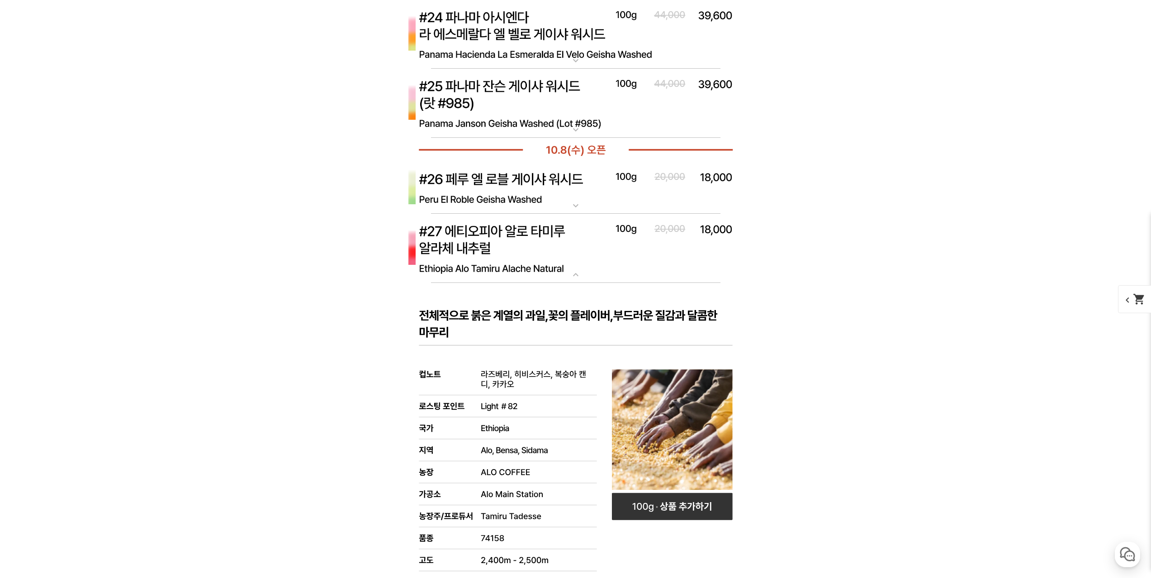
click at [706, 260] on img at bounding box center [576, 249] width 362 height 70
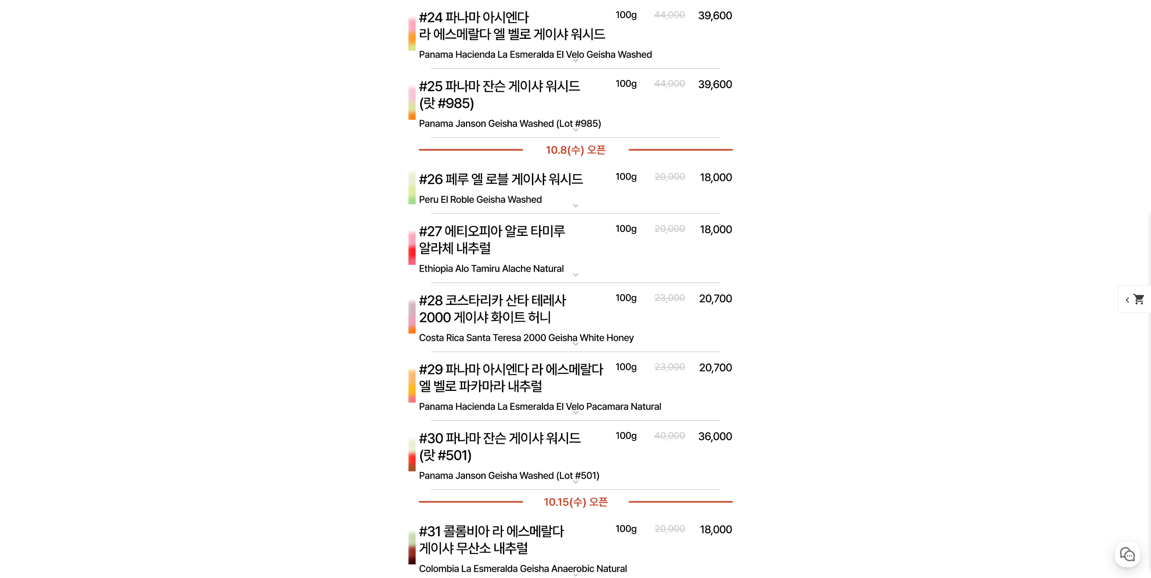
click at [695, 194] on img at bounding box center [576, 188] width 362 height 52
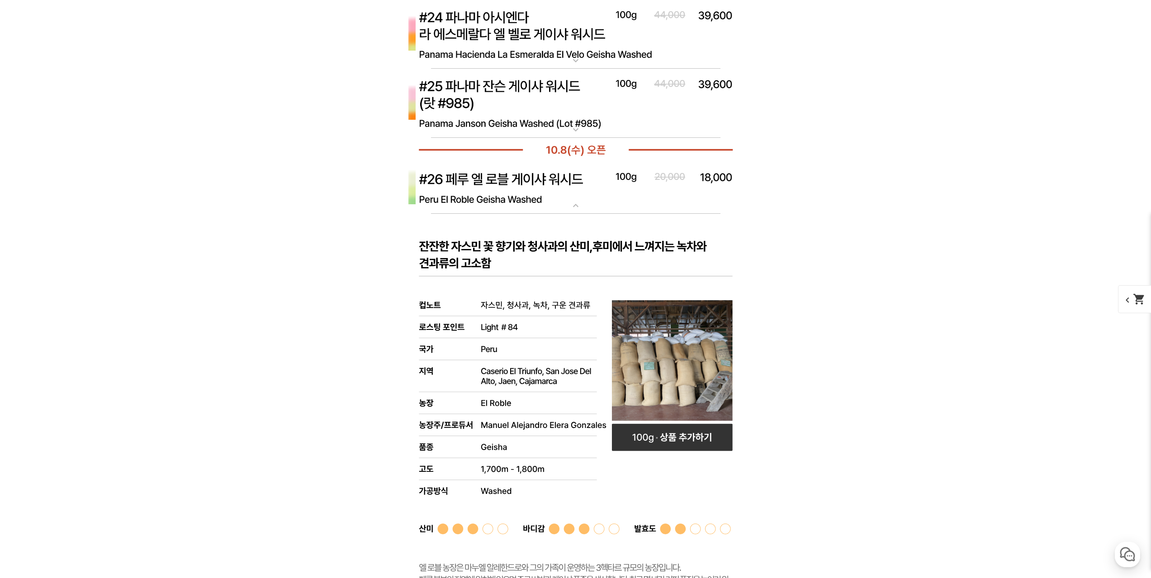
click at [696, 194] on img at bounding box center [576, 188] width 362 height 52
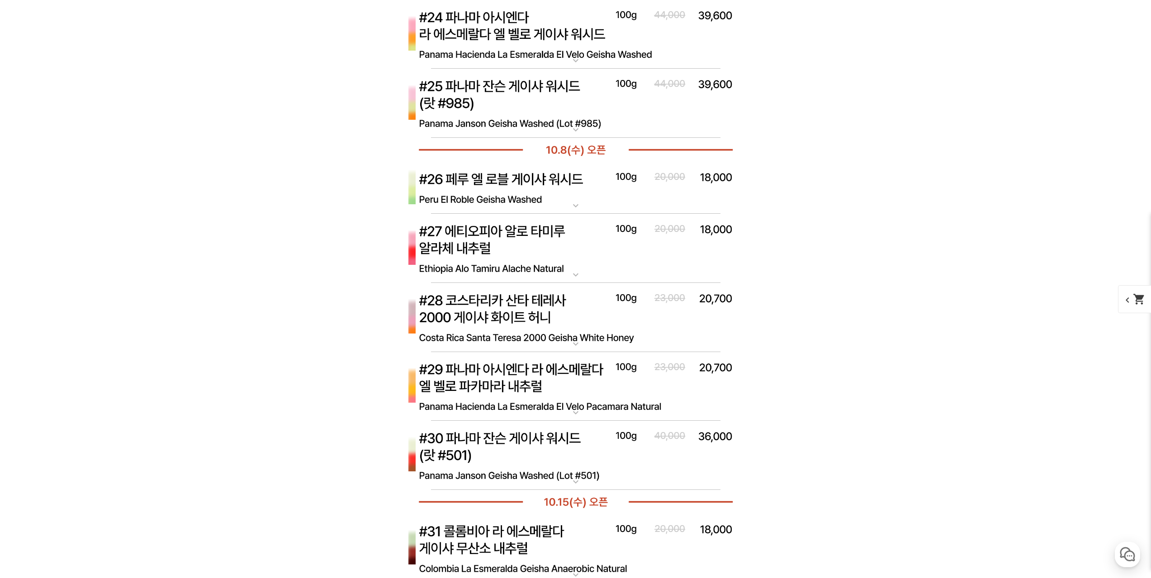
click at [697, 184] on img at bounding box center [576, 188] width 362 height 52
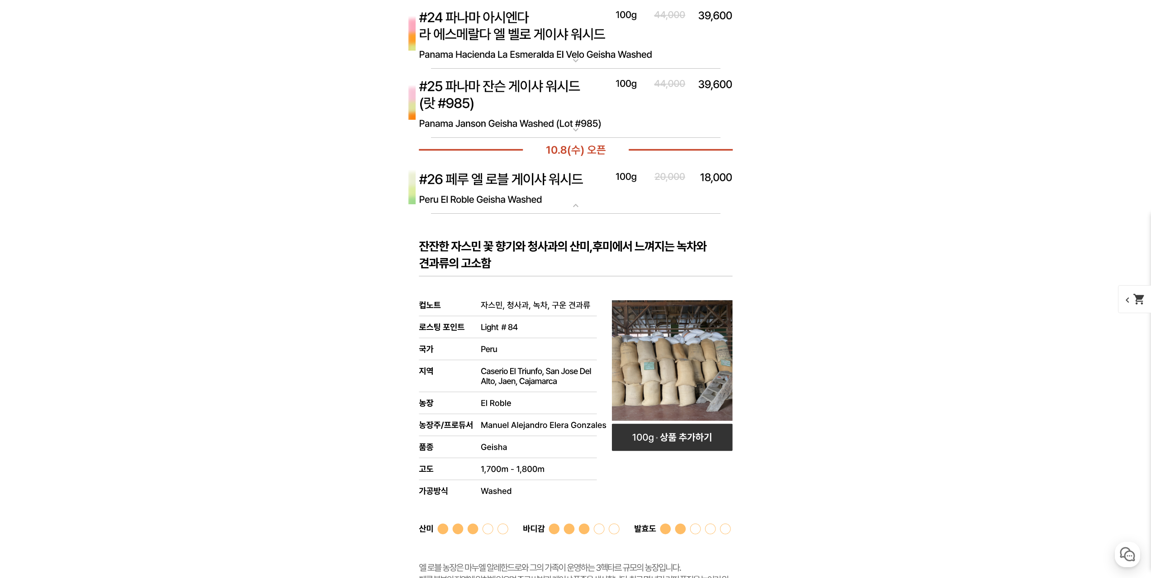
click at [695, 187] on img at bounding box center [576, 188] width 362 height 52
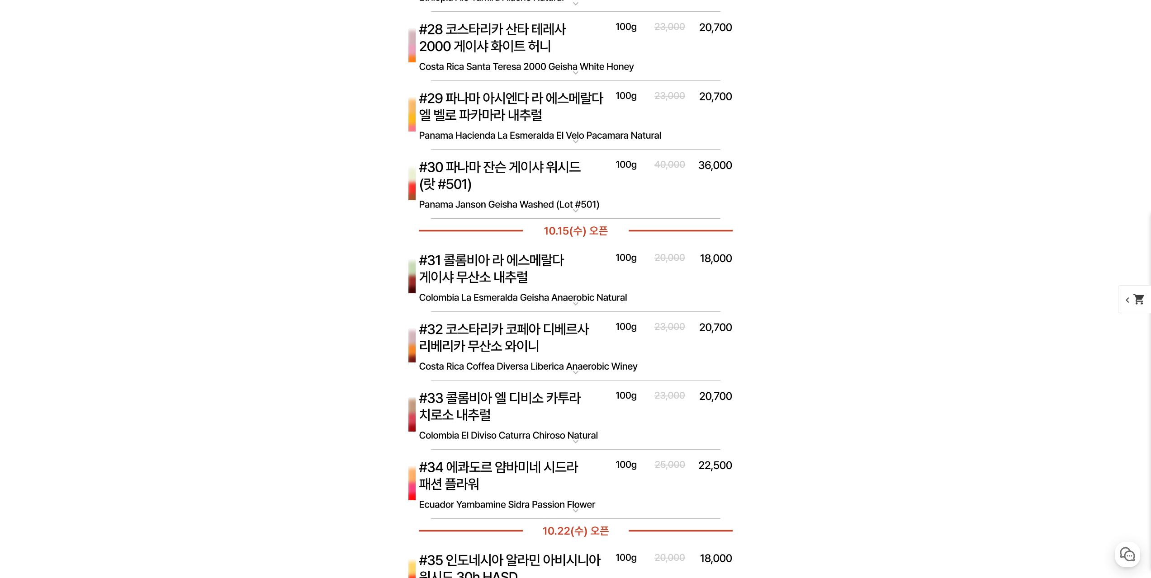
scroll to position [4639, 0]
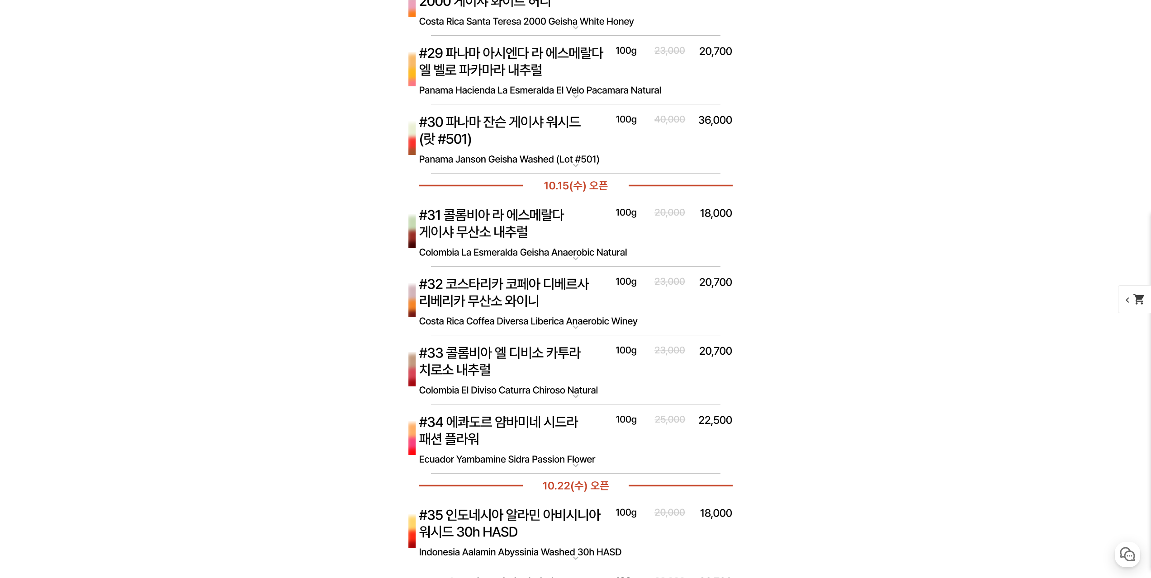
click at [596, 375] on img at bounding box center [576, 371] width 362 height 70
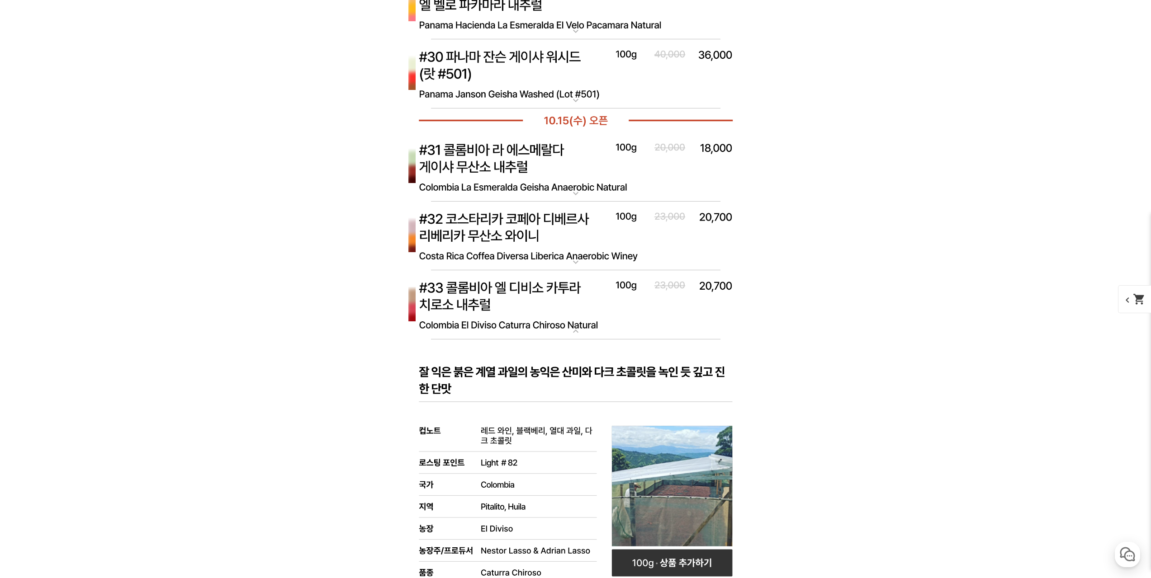
scroll to position [4865, 0]
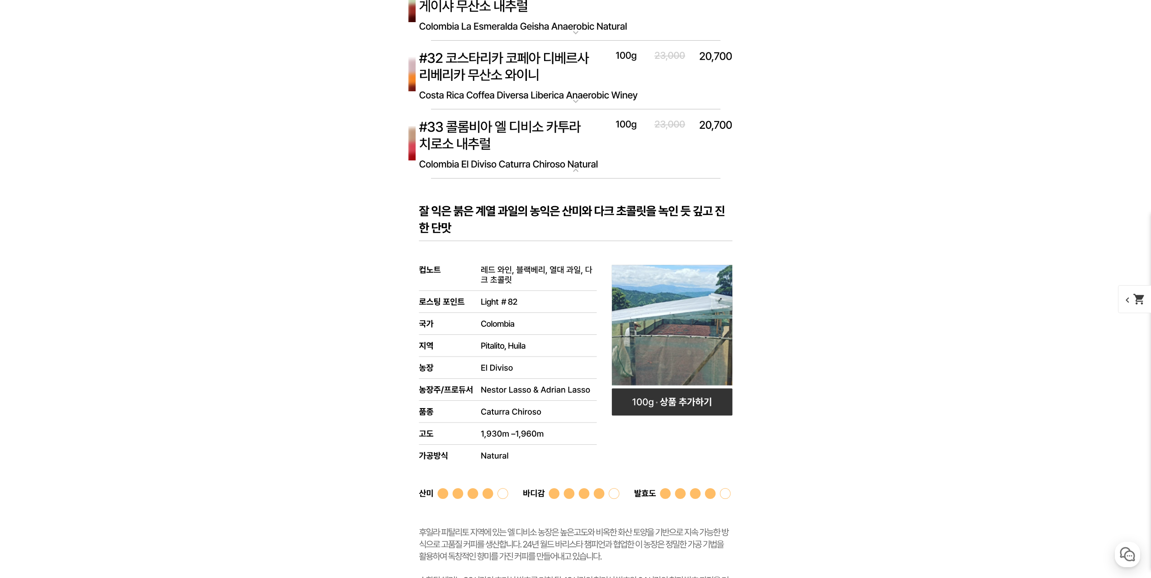
click at [650, 151] on img at bounding box center [576, 144] width 362 height 70
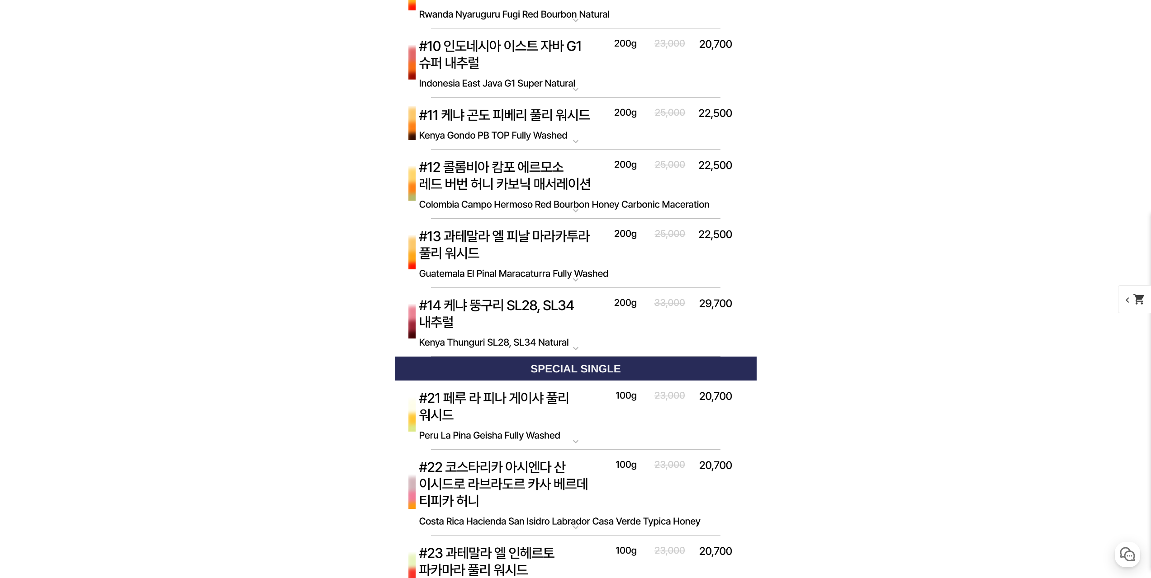
scroll to position [3730, 0]
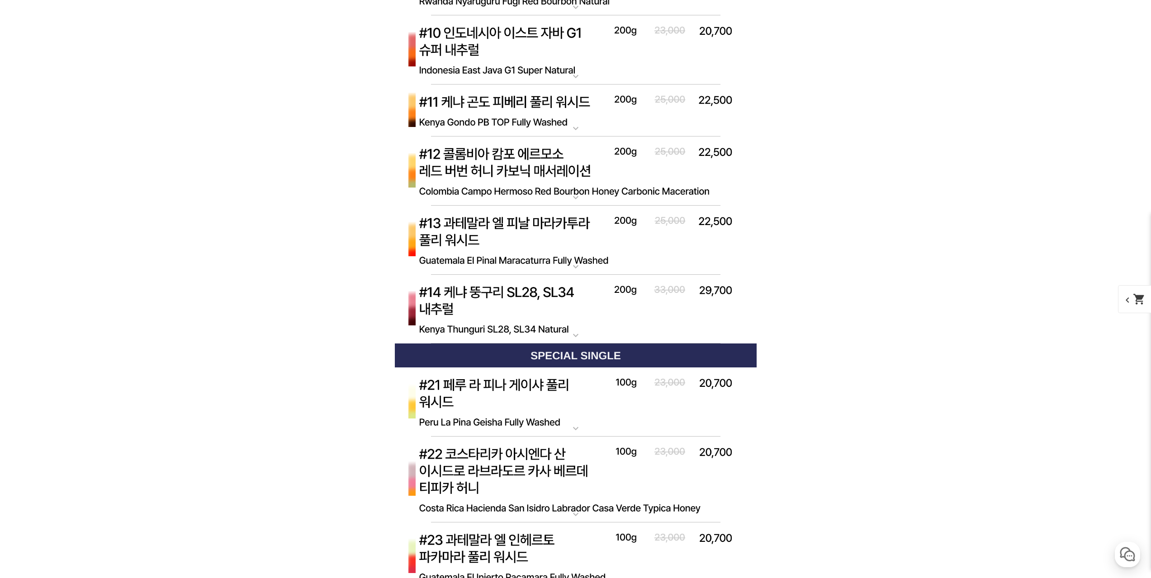
click at [654, 313] on img at bounding box center [576, 310] width 362 height 70
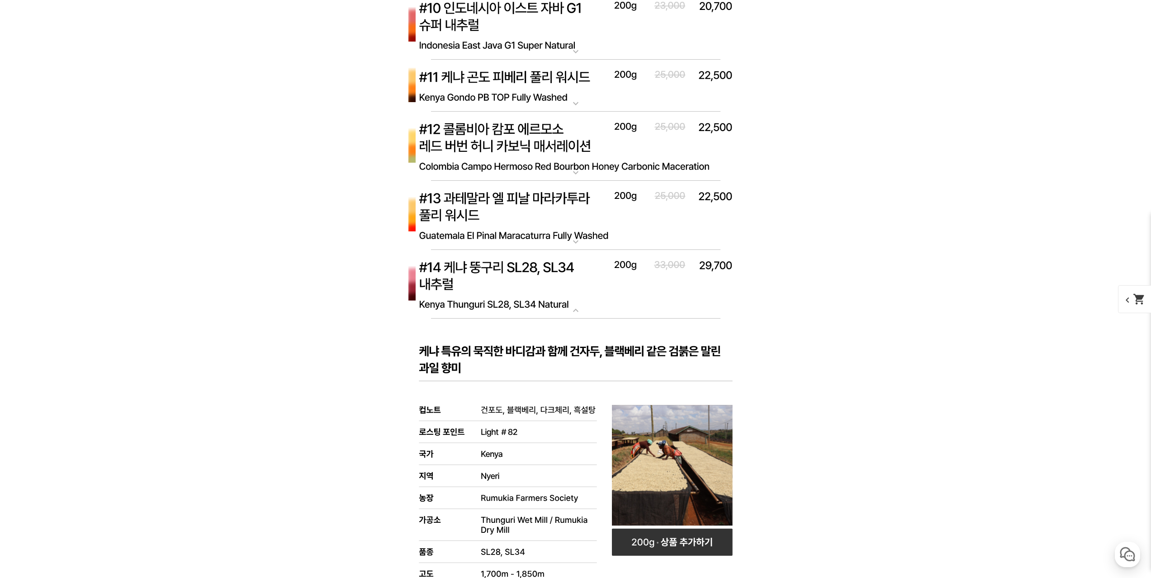
scroll to position [3866, 0]
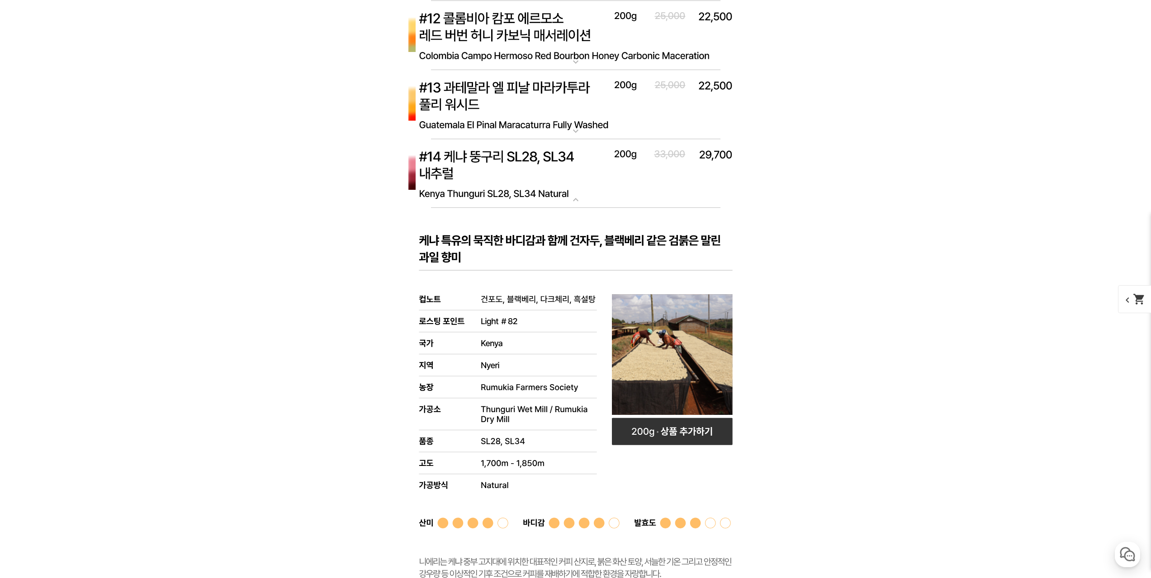
click at [656, 197] on img at bounding box center [576, 174] width 362 height 70
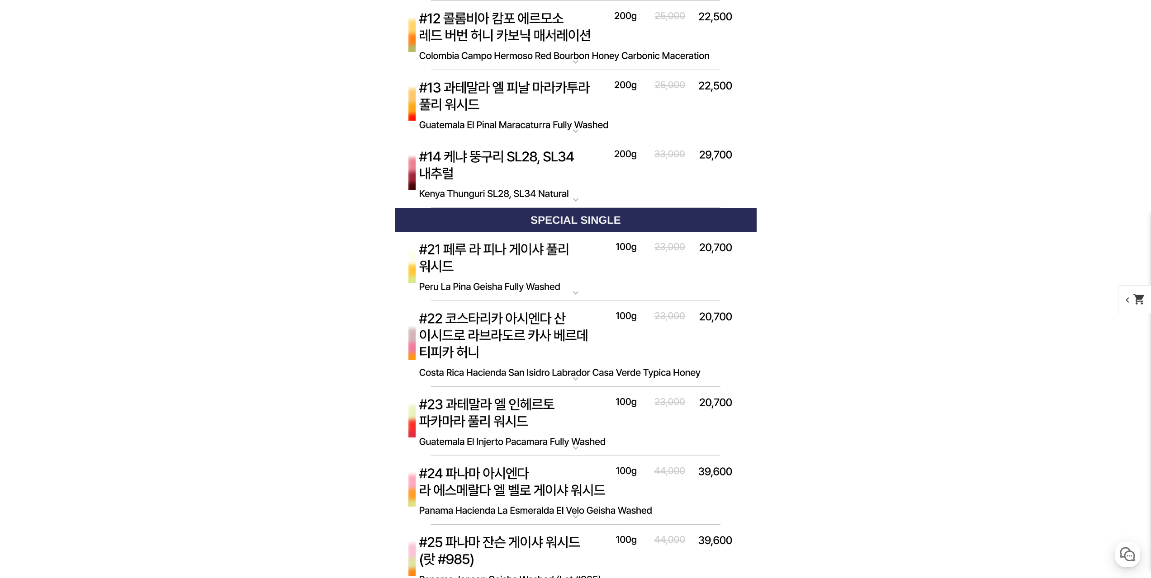
click at [656, 193] on img at bounding box center [576, 174] width 362 height 70
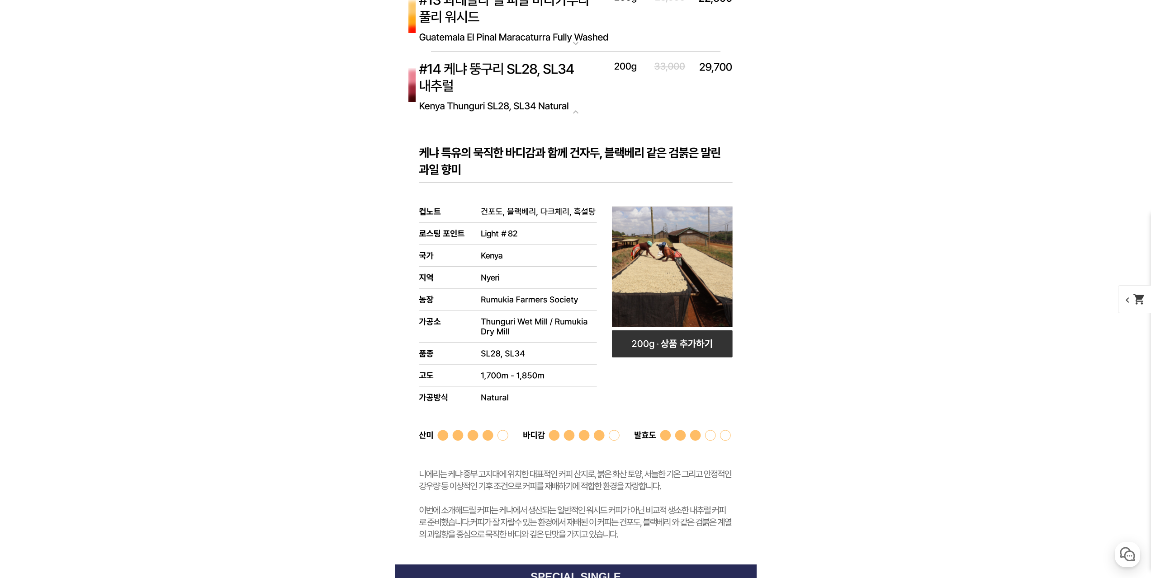
scroll to position [4092, 0]
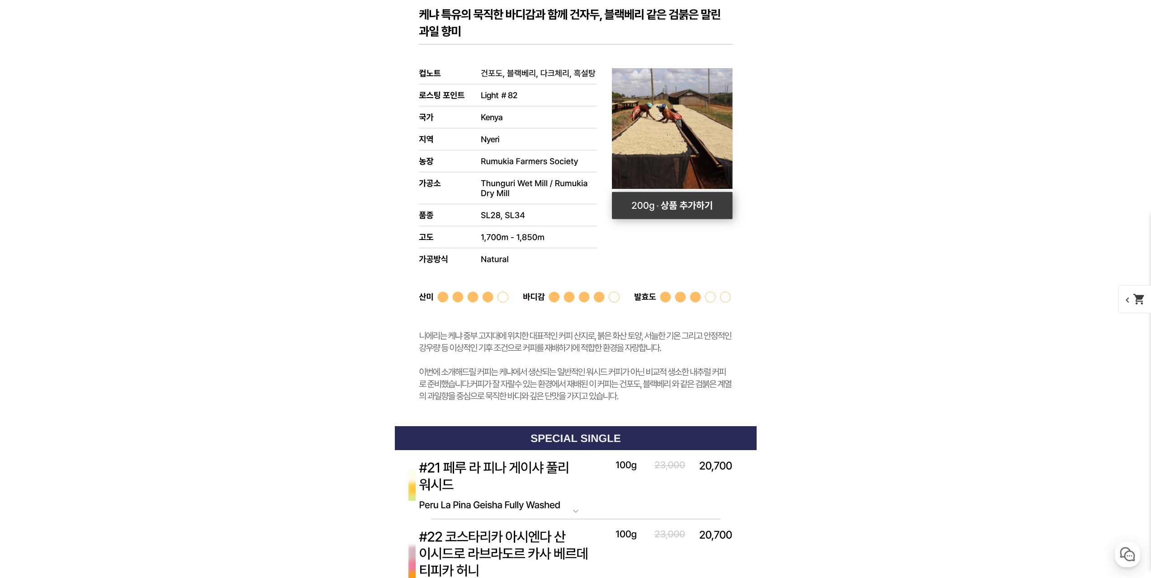
click at [678, 212] on rect at bounding box center [671, 205] width 121 height 27
select select "[10.8 오픈] #14 케냐 뚱구리 SL28 SL34 내추럴"
select select "200g"
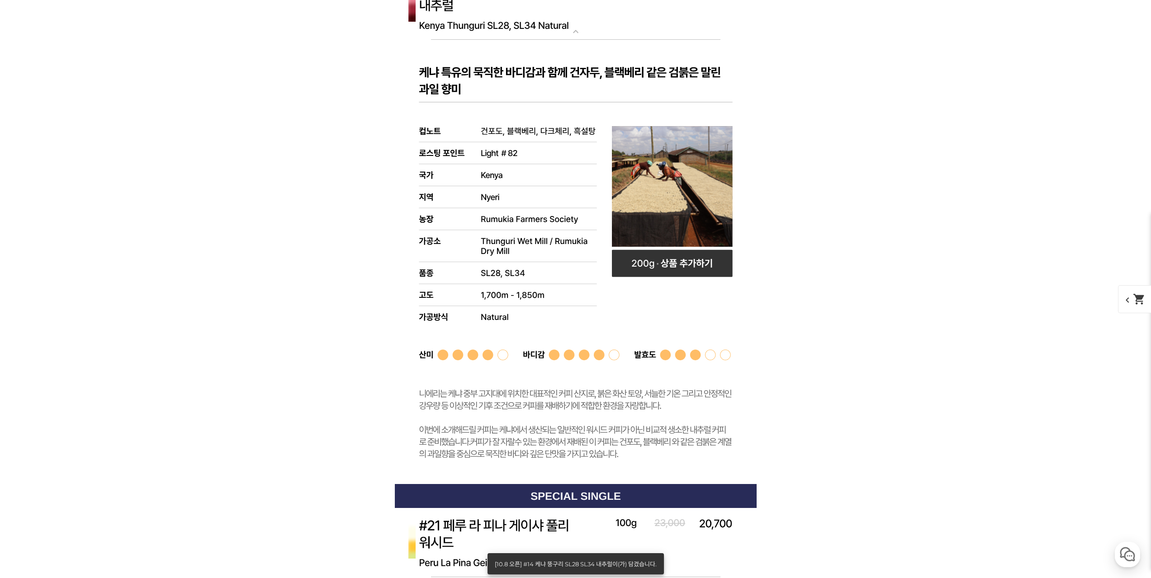
scroll to position [3911, 0]
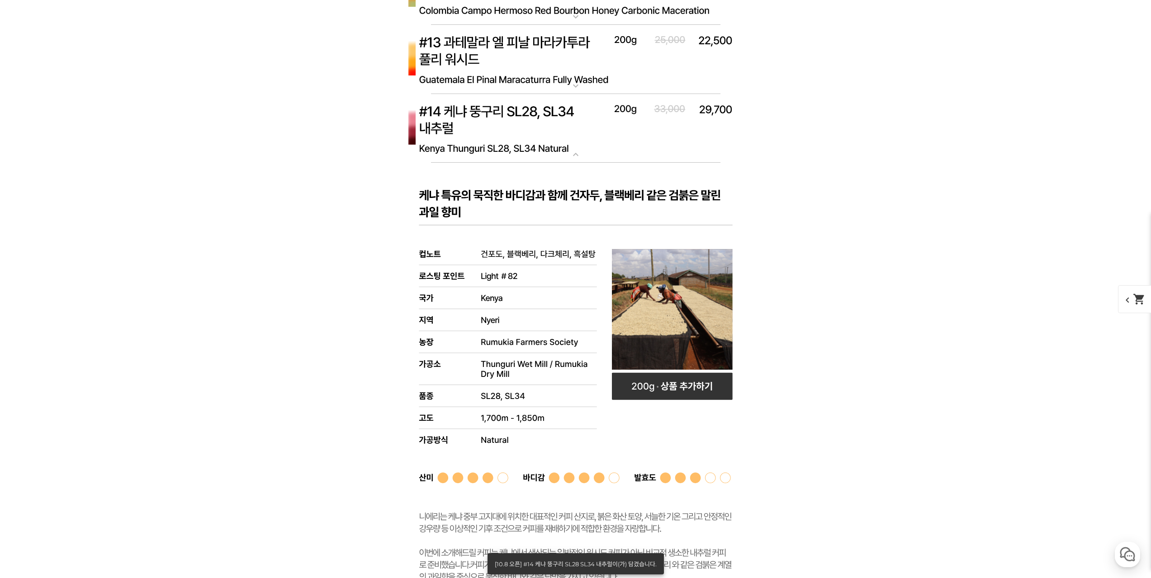
click at [662, 146] on img at bounding box center [576, 129] width 362 height 70
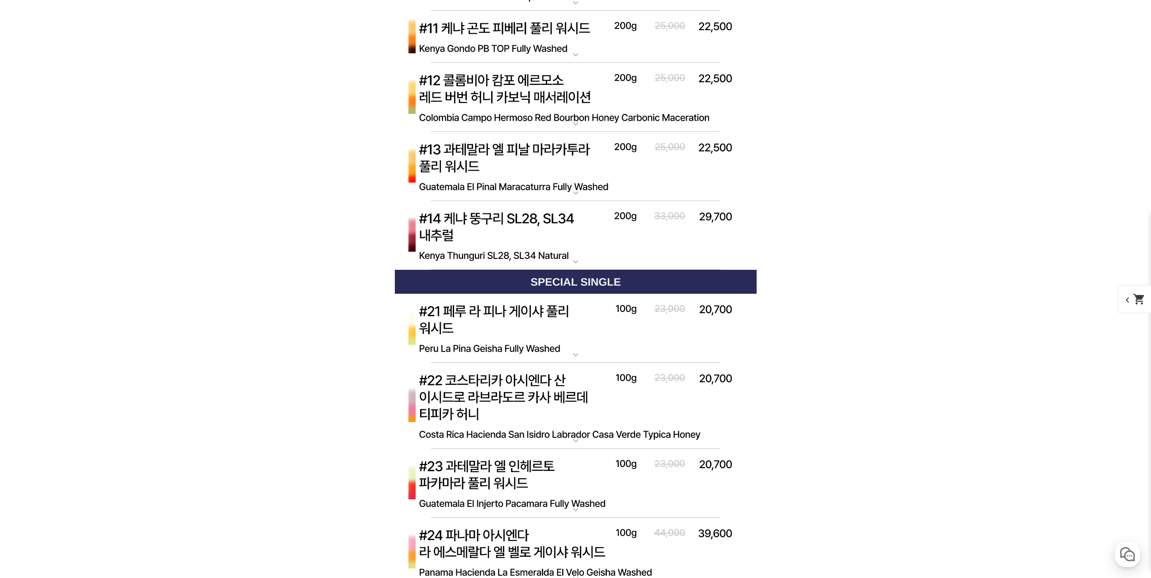
scroll to position [3956, 0]
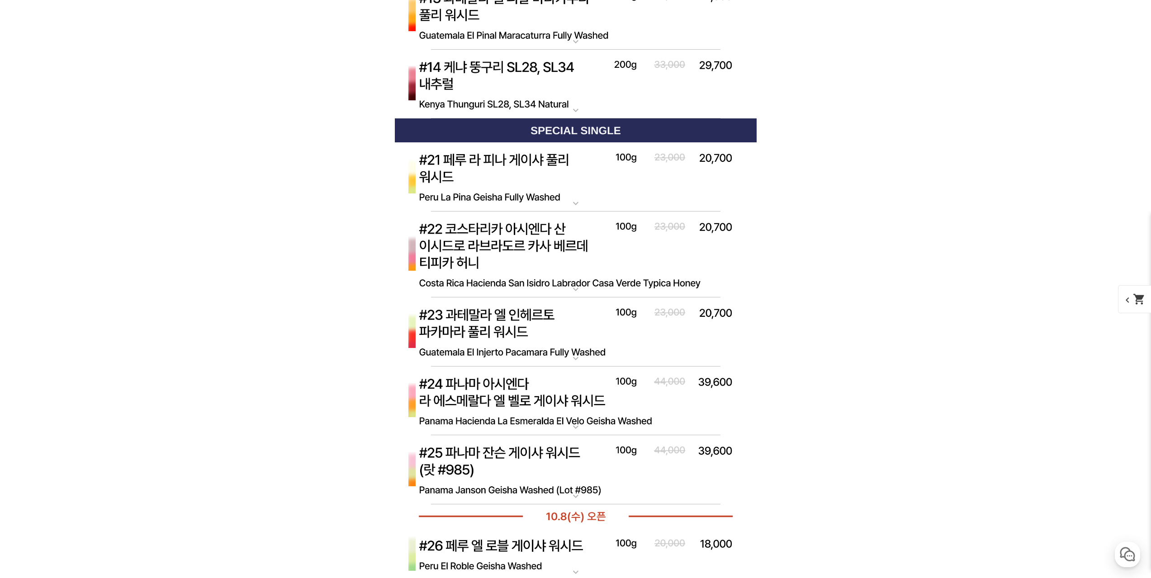
click at [716, 321] on img at bounding box center [576, 333] width 362 height 70
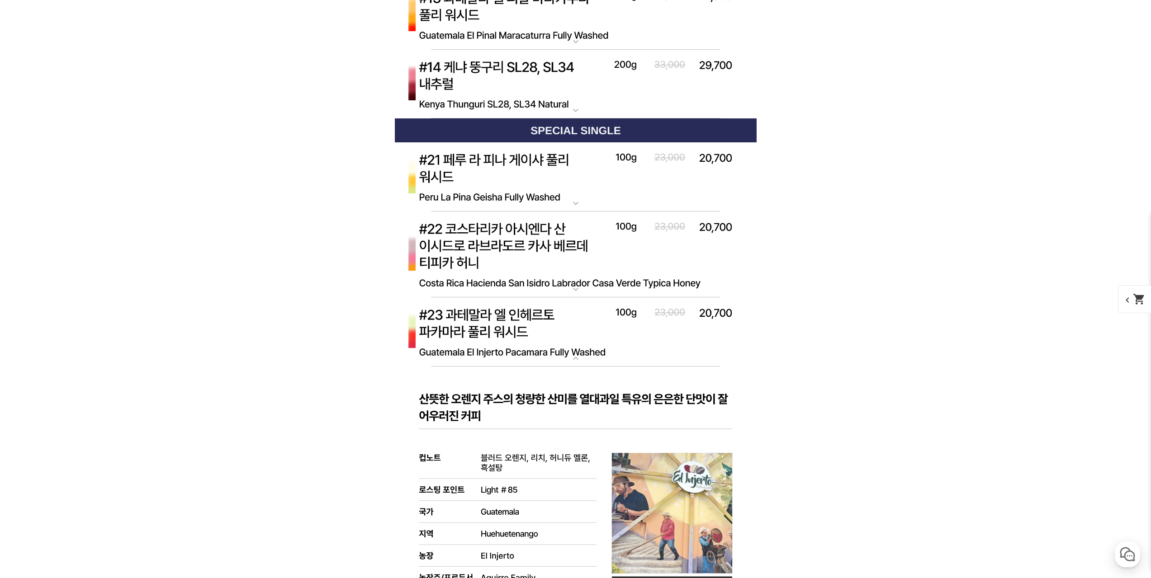
click at [697, 331] on img at bounding box center [576, 333] width 362 height 70
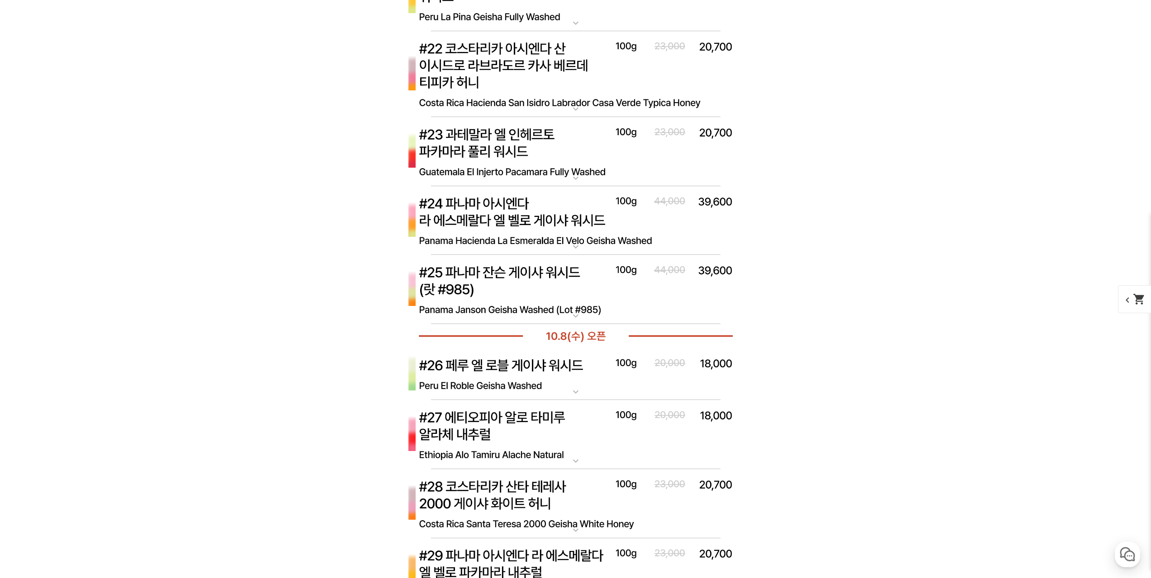
scroll to position [4137, 0]
click at [664, 375] on img at bounding box center [576, 374] width 362 height 52
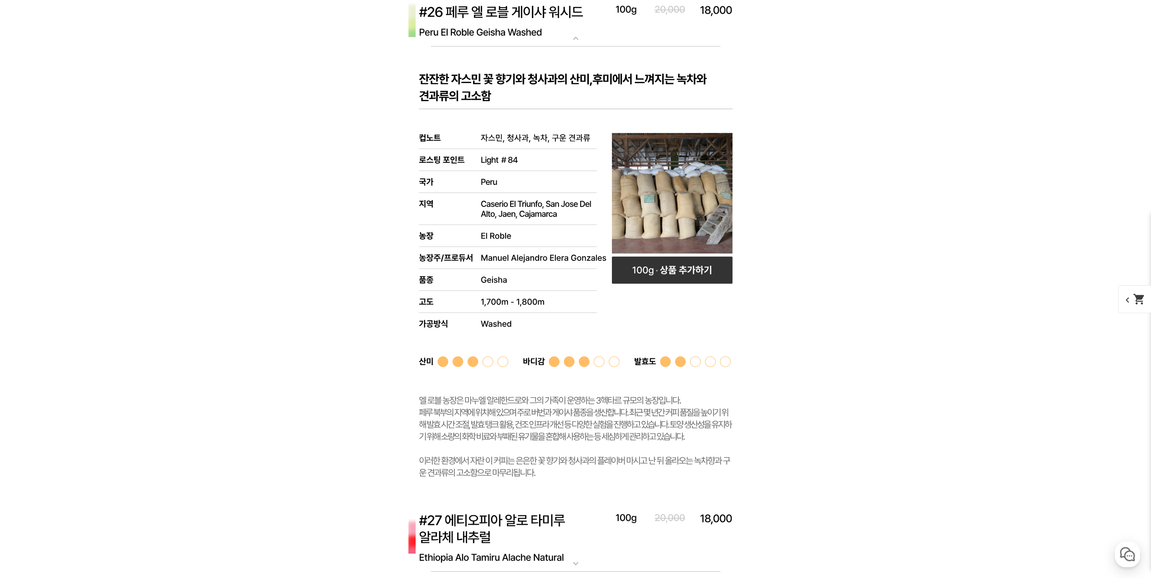
scroll to position [4408, 0]
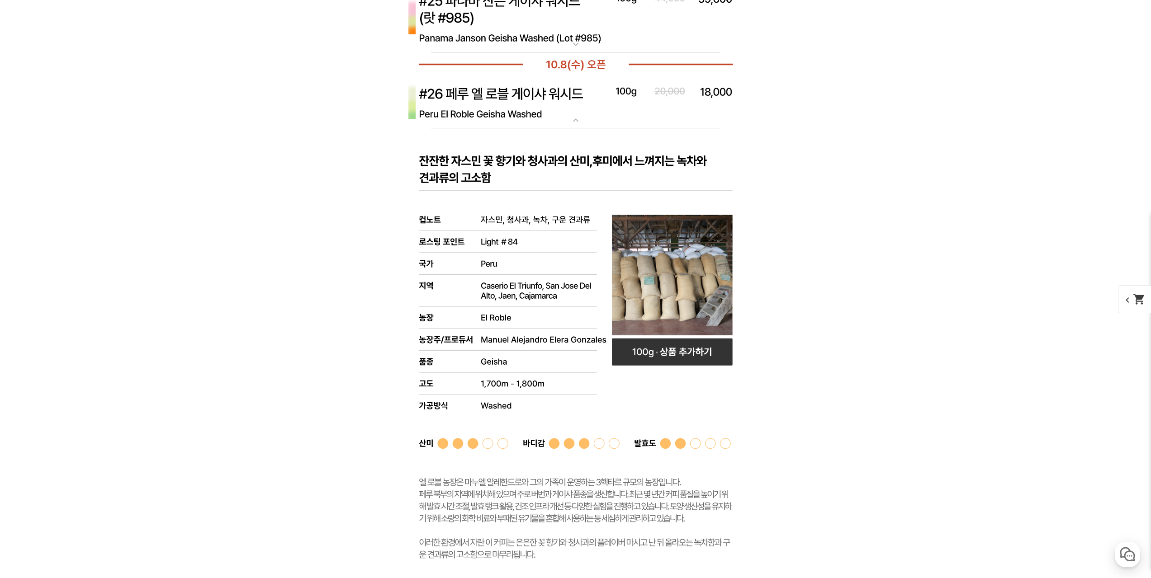
click at [652, 122] on img at bounding box center [576, 102] width 362 height 52
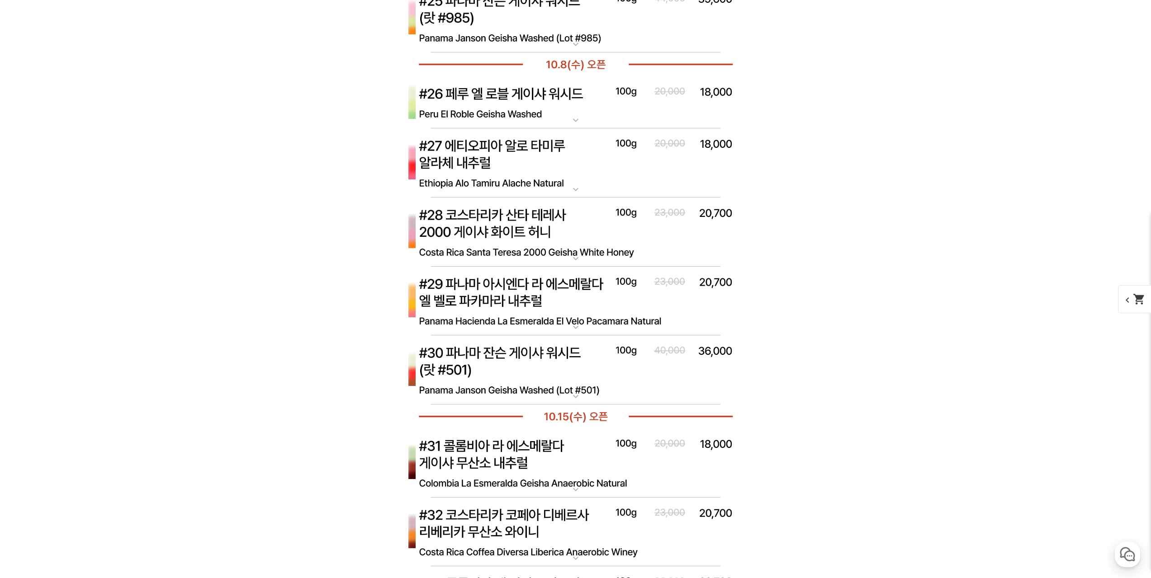
click at [618, 220] on img at bounding box center [576, 233] width 362 height 70
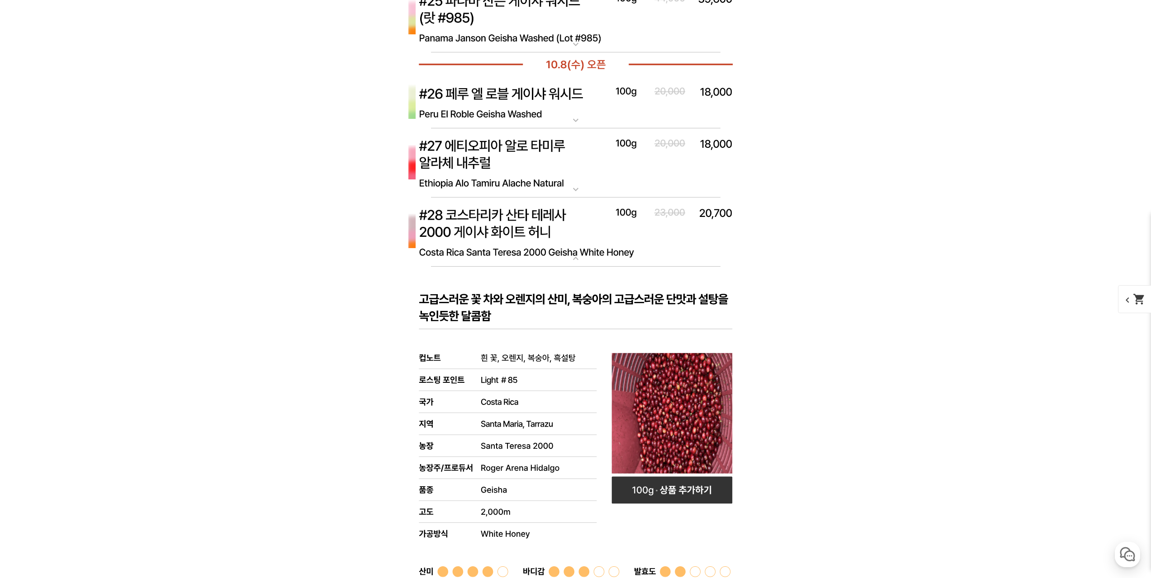
click at [684, 254] on img at bounding box center [576, 233] width 362 height 70
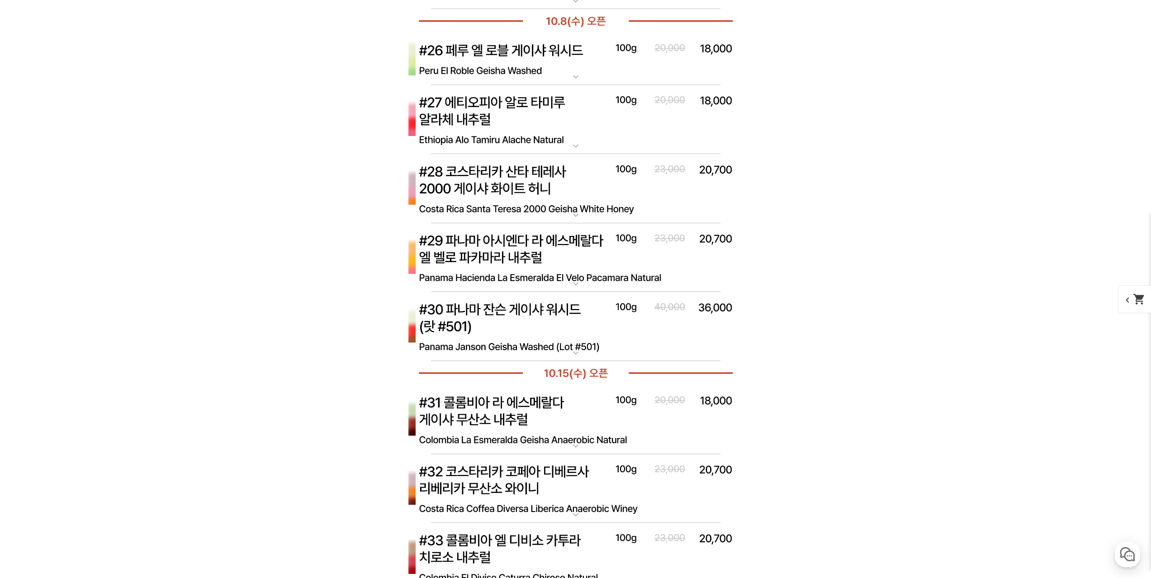
scroll to position [4363, 0]
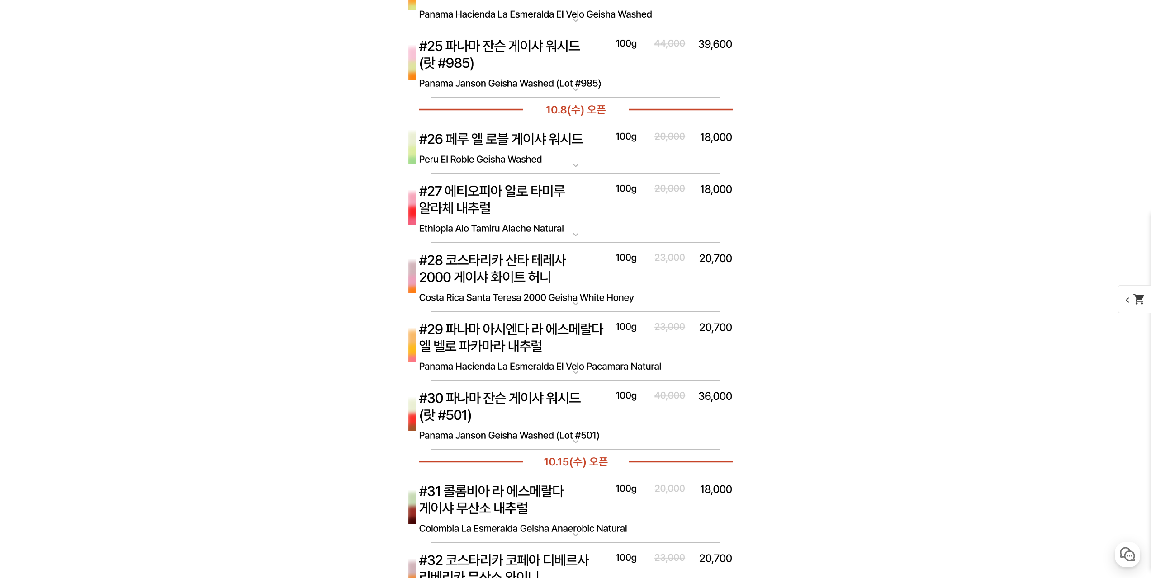
click at [665, 231] on img at bounding box center [576, 209] width 362 height 70
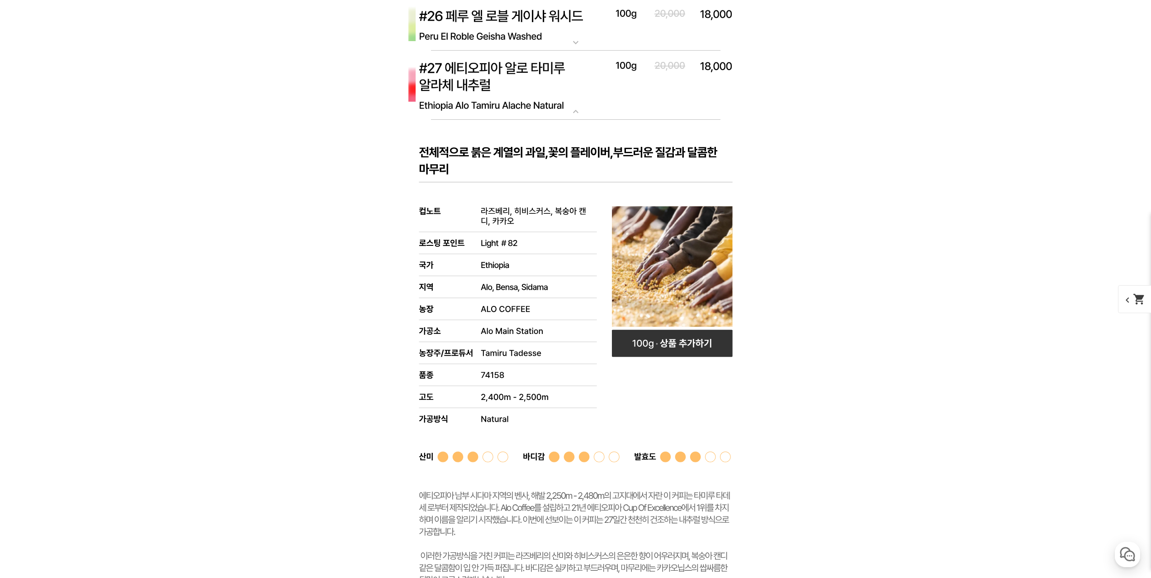
scroll to position [4453, 0]
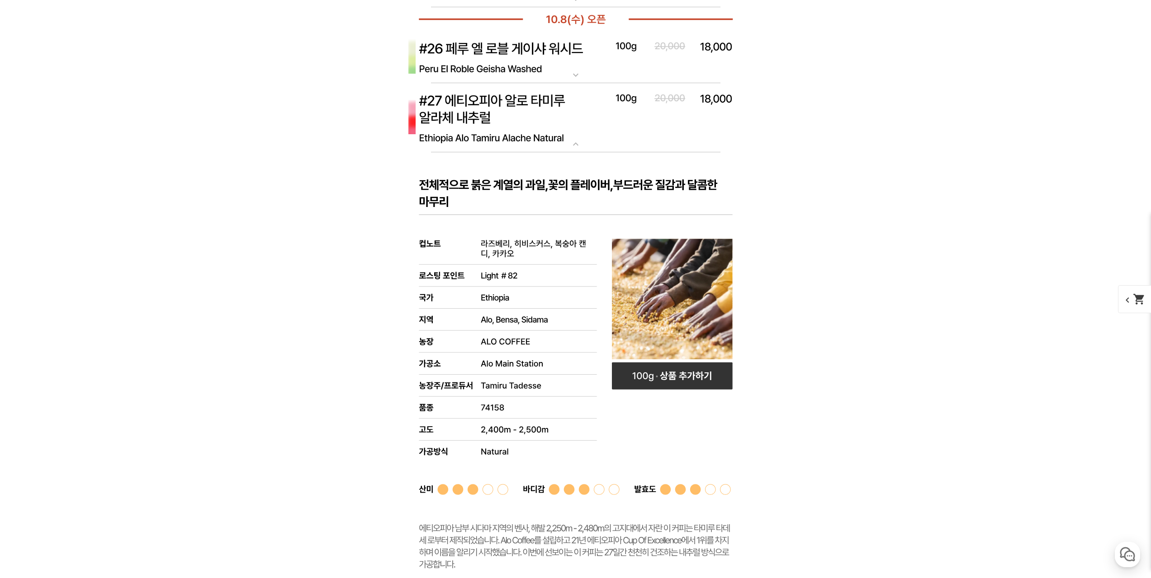
click at [687, 125] on img at bounding box center [576, 118] width 362 height 70
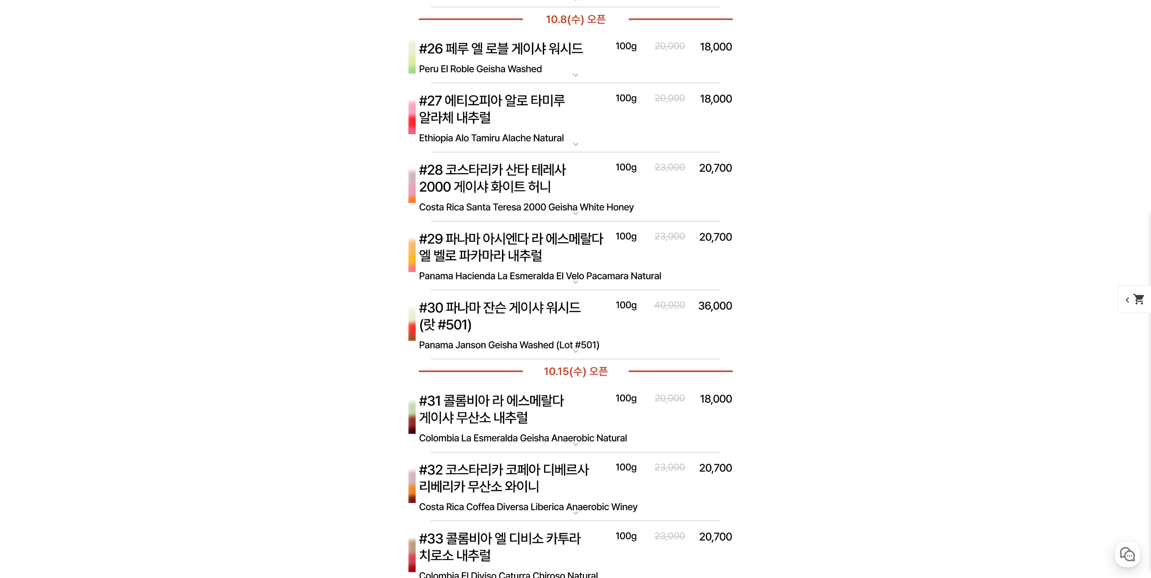
click at [695, 130] on img at bounding box center [576, 118] width 362 height 70
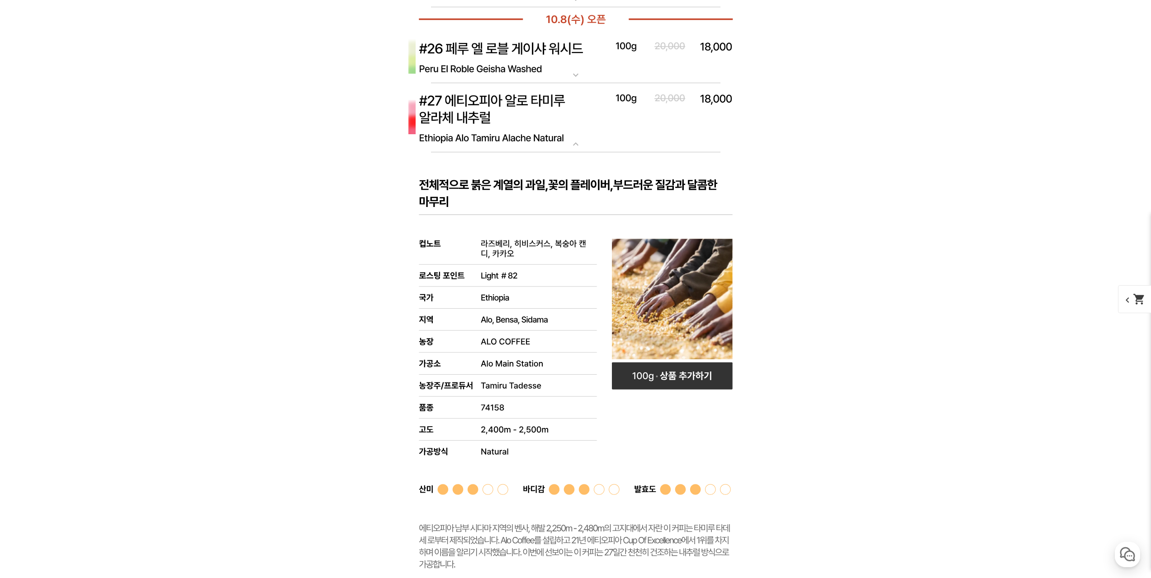
click at [689, 363] on icon at bounding box center [576, 397] width 362 height 491
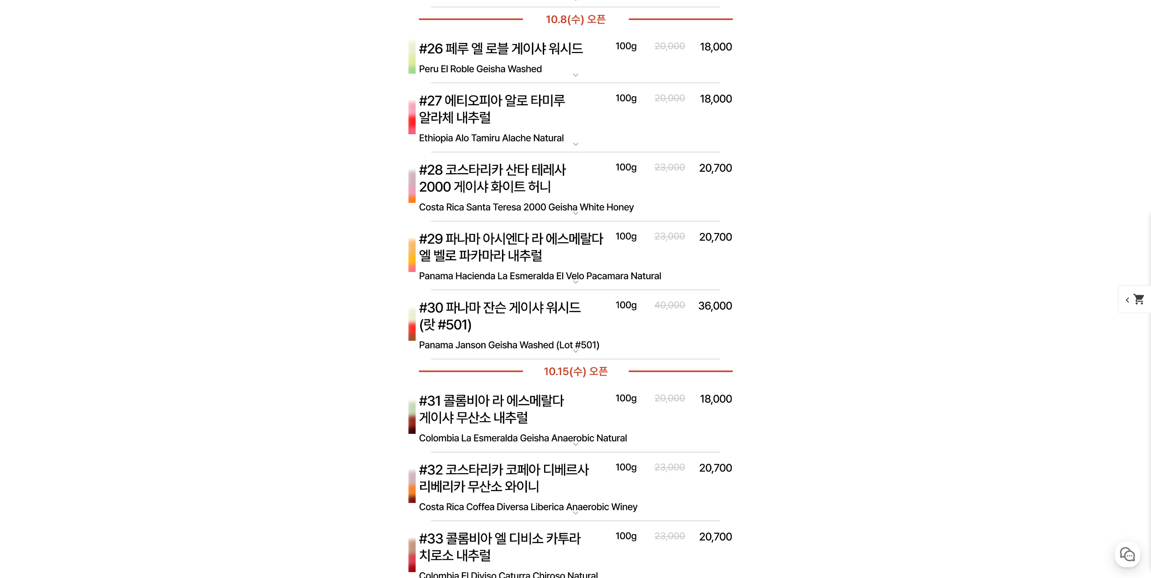
click at [677, 137] on img at bounding box center [576, 118] width 362 height 70
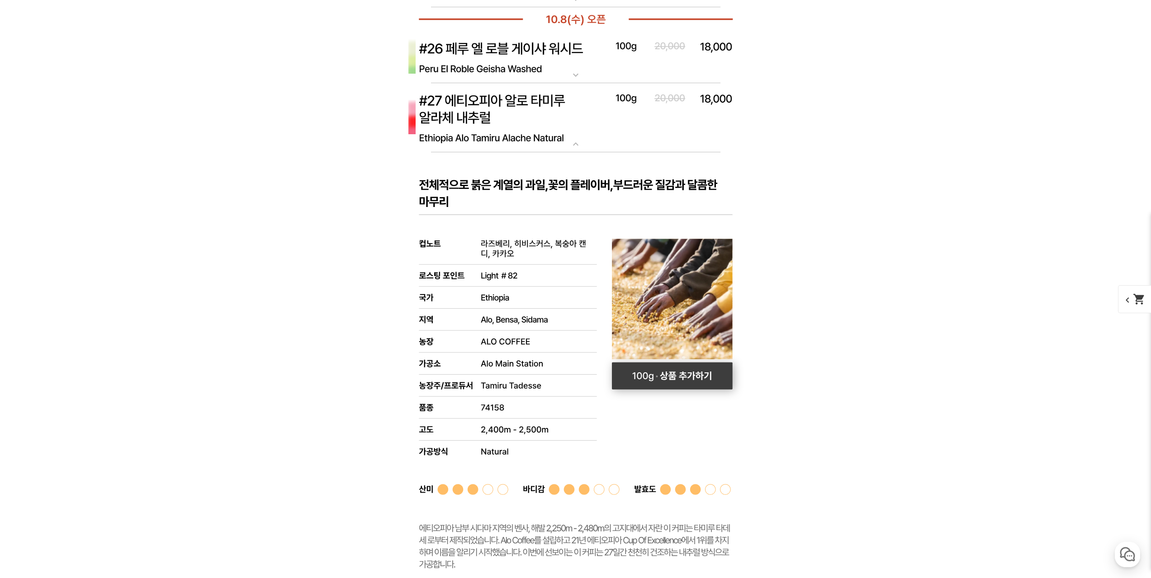
click at [703, 367] on rect at bounding box center [671, 376] width 121 height 27
select select "[10.8 오픈] #27 에티오피아 알로 타미루 알라체 내추럴"
select select "100g"
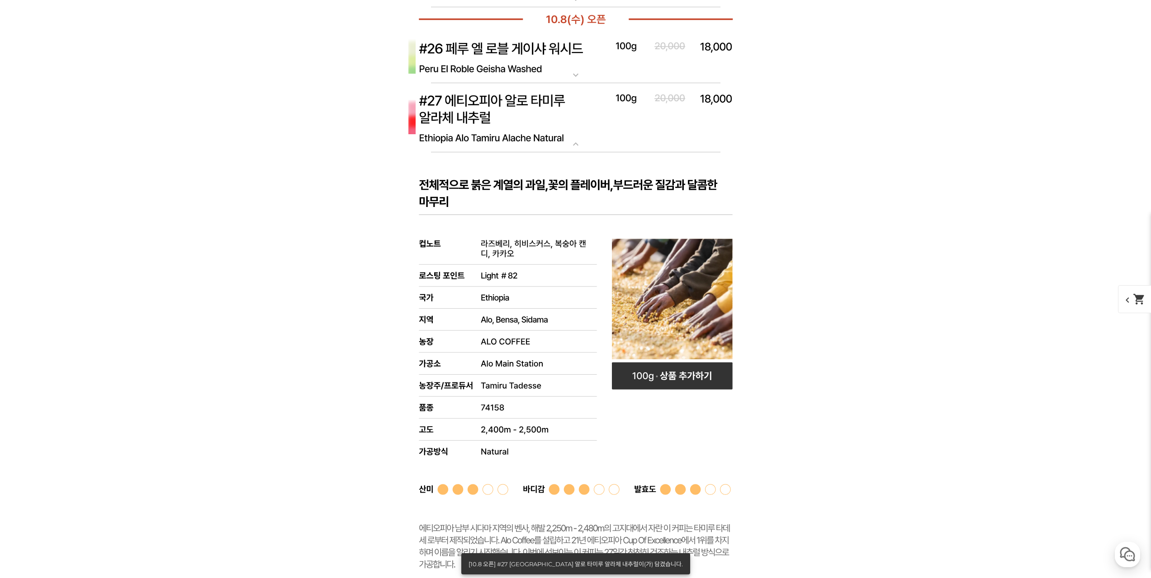
click at [659, 128] on img at bounding box center [576, 118] width 362 height 70
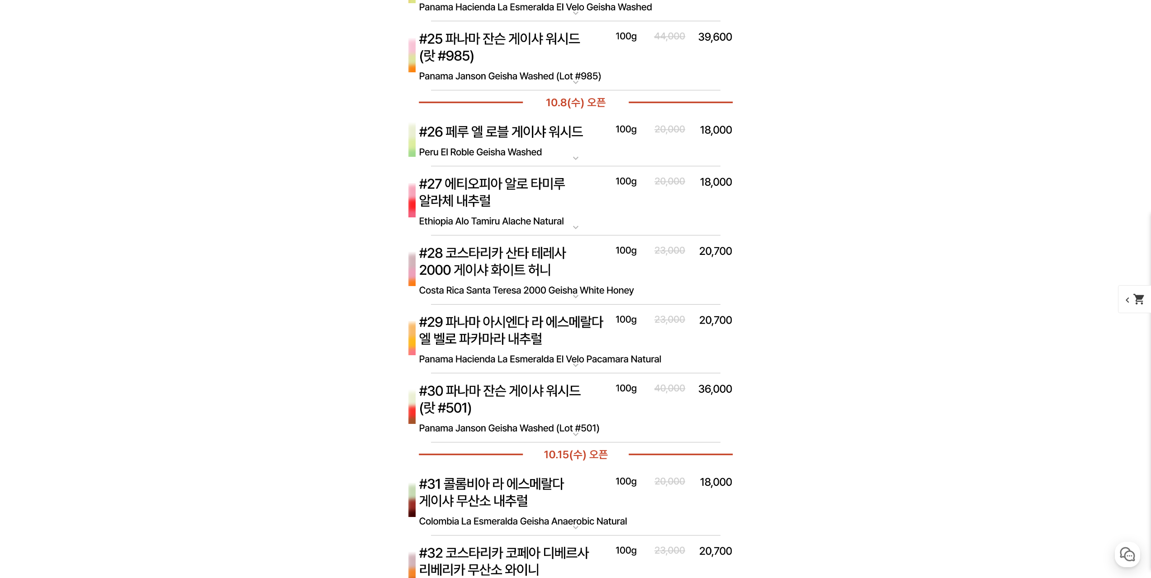
scroll to position [4363, 0]
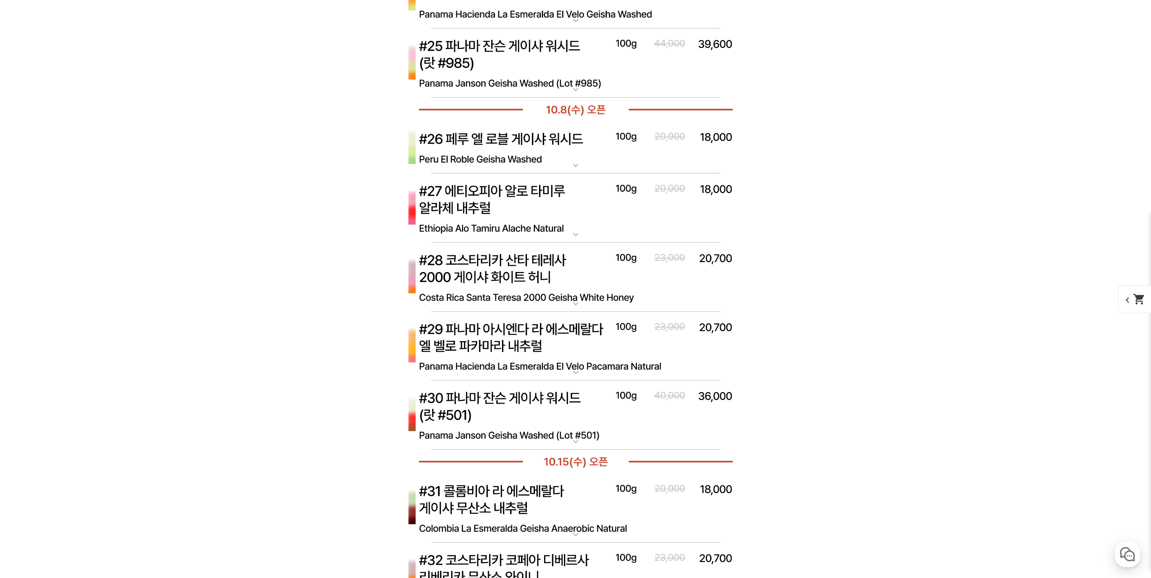
click at [595, 417] on img at bounding box center [576, 416] width 362 height 70
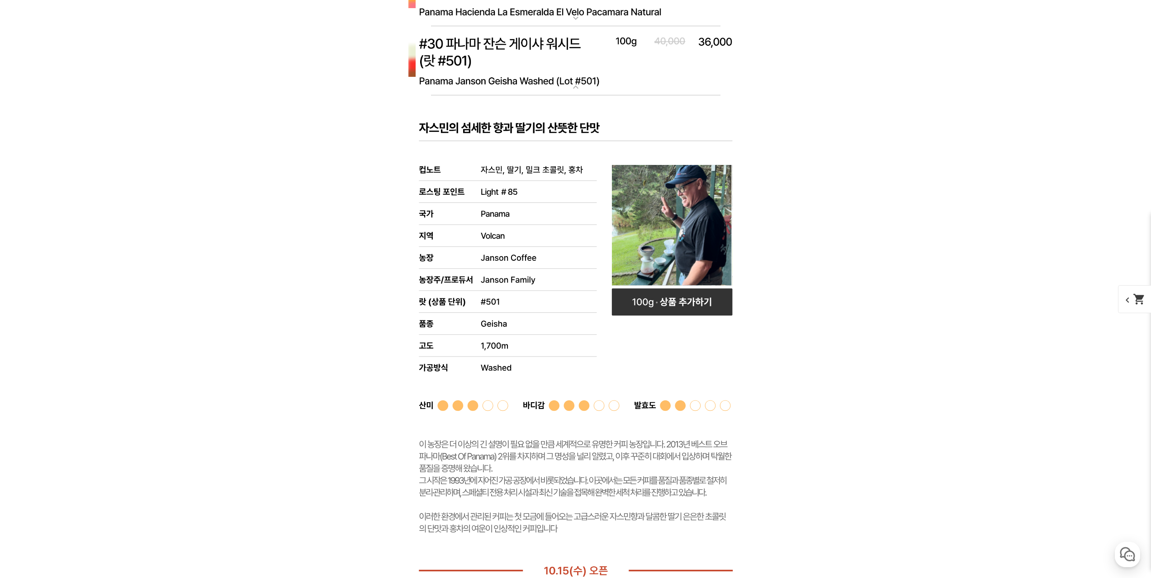
scroll to position [4634, 0]
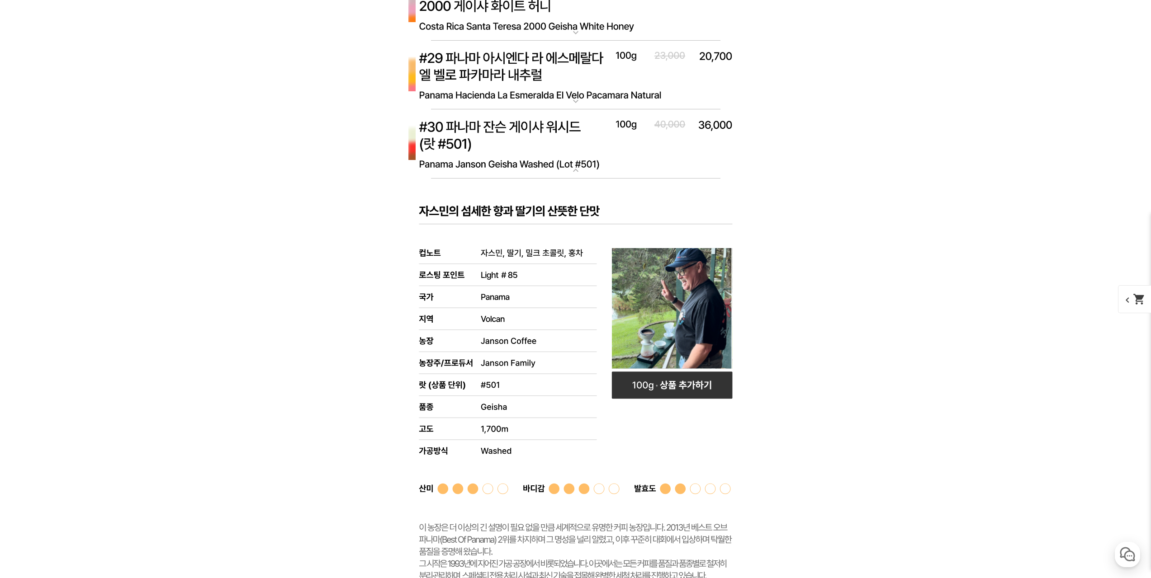
click at [705, 157] on img at bounding box center [576, 144] width 362 height 70
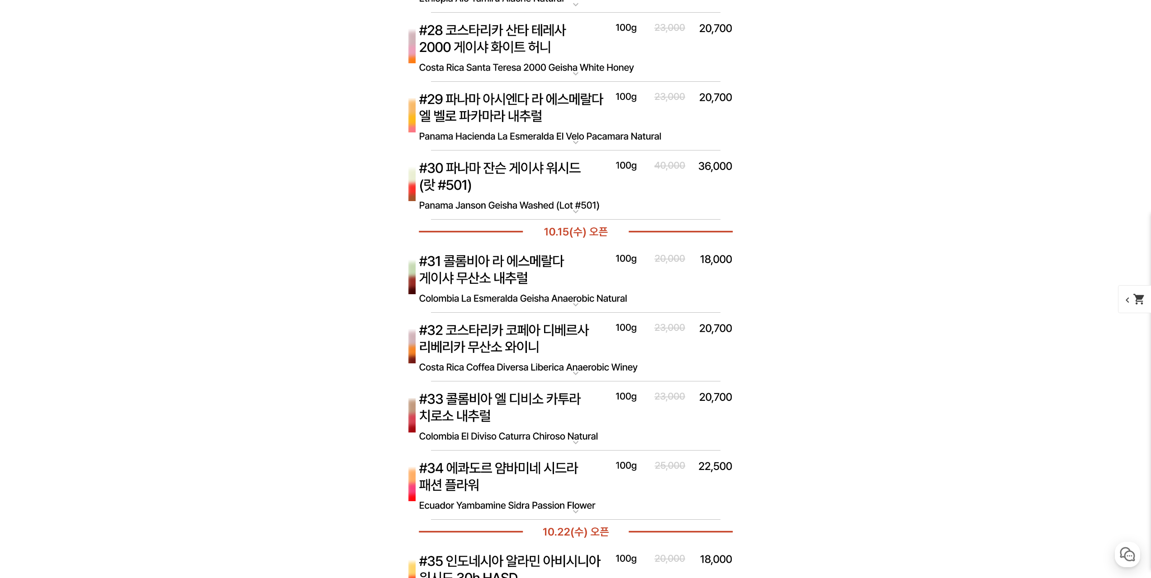
scroll to position [4453, 0]
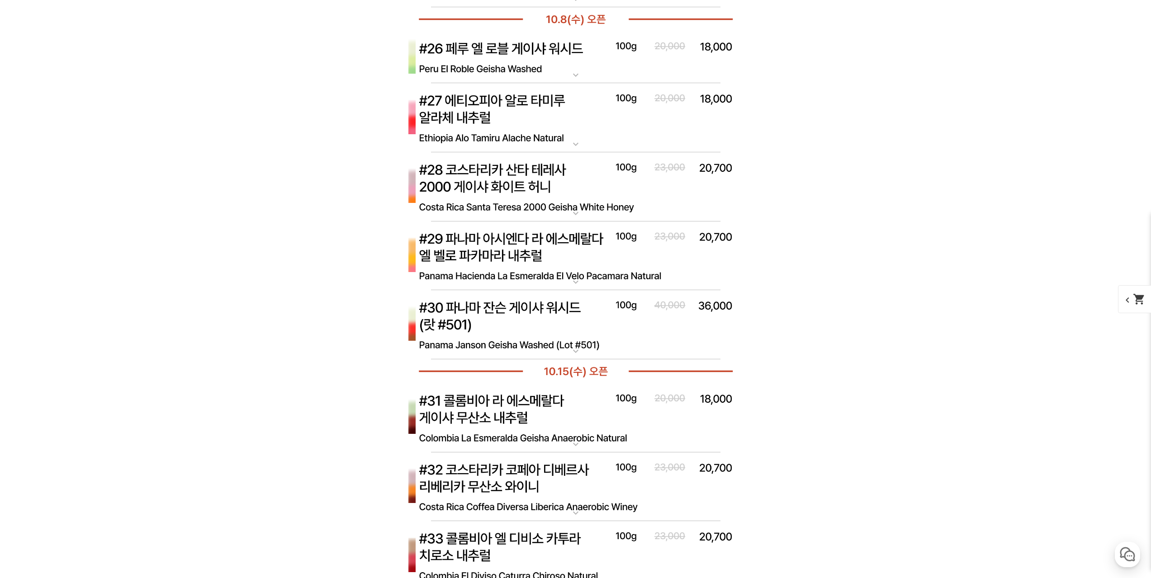
click at [680, 126] on img at bounding box center [576, 118] width 362 height 70
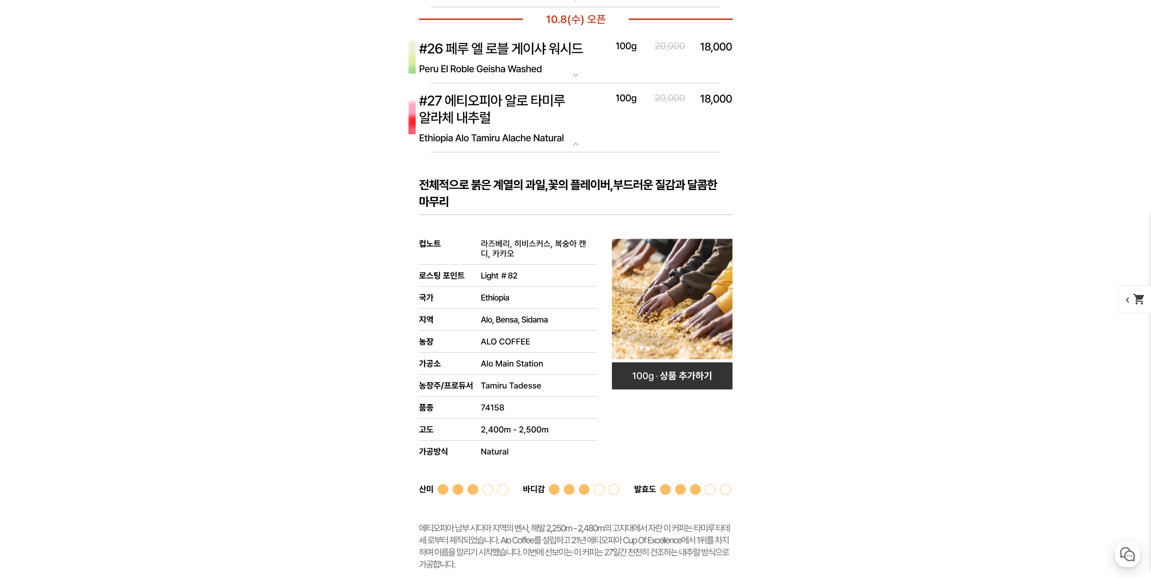
click at [680, 126] on img at bounding box center [576, 118] width 362 height 70
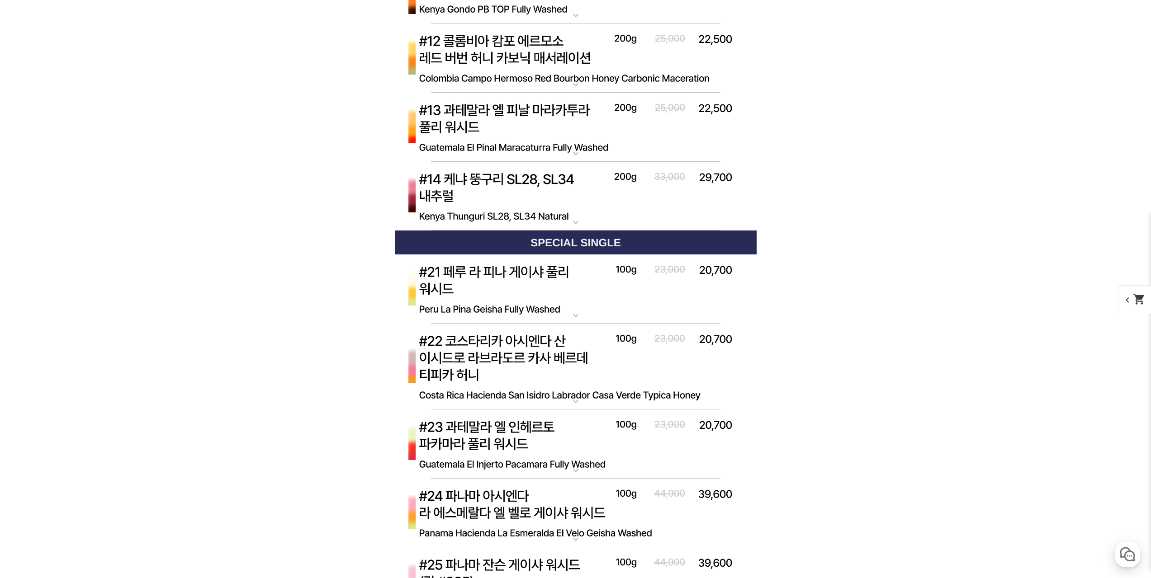
scroll to position [3775, 0]
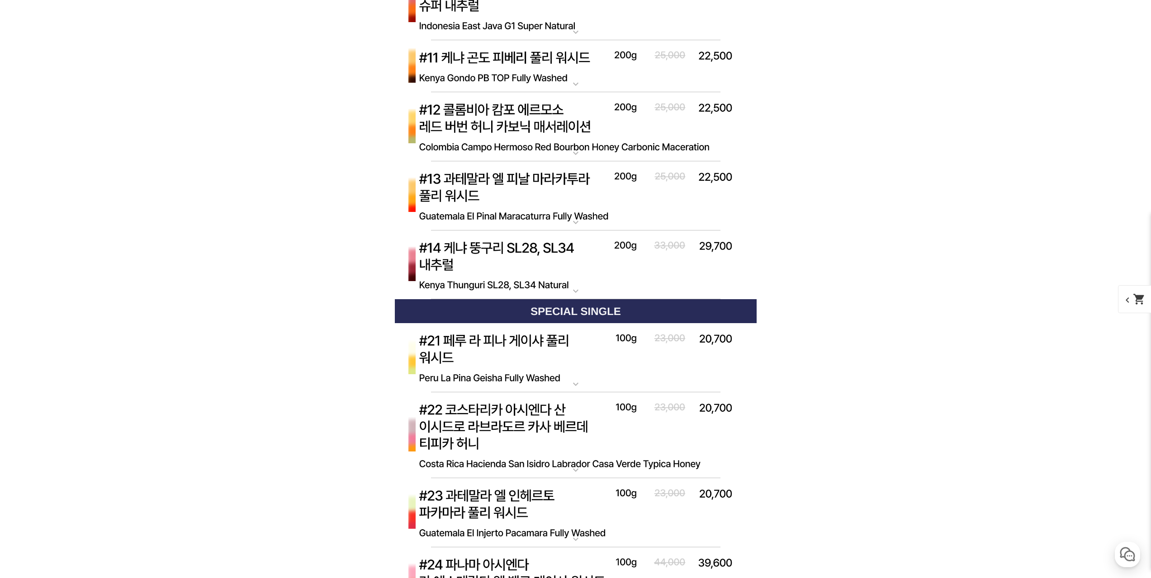
click at [675, 216] on img at bounding box center [576, 196] width 362 height 70
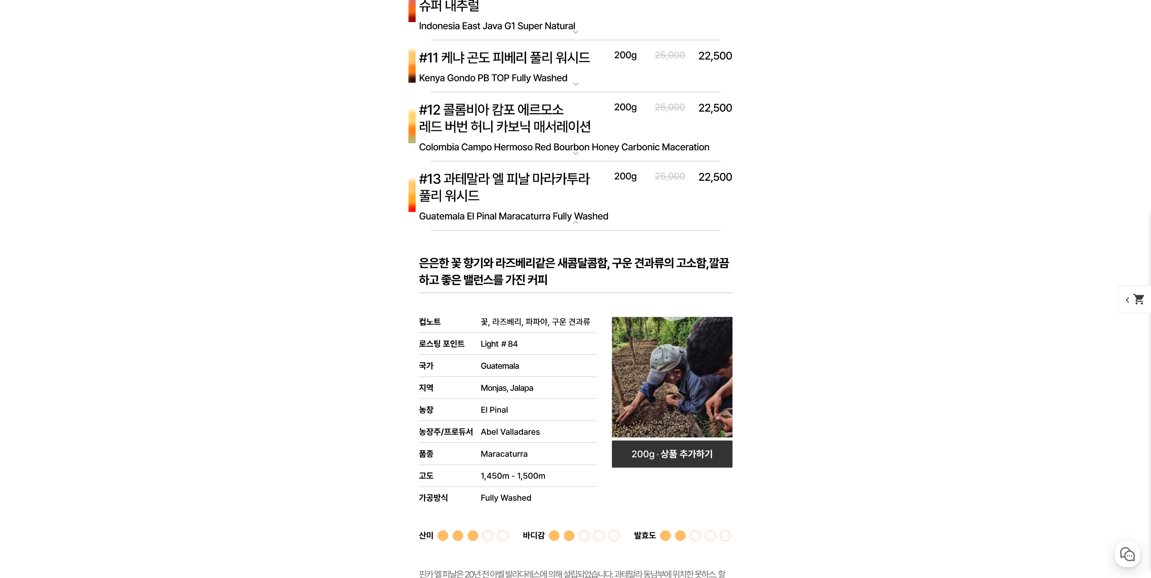
click at [679, 212] on img at bounding box center [576, 196] width 362 height 70
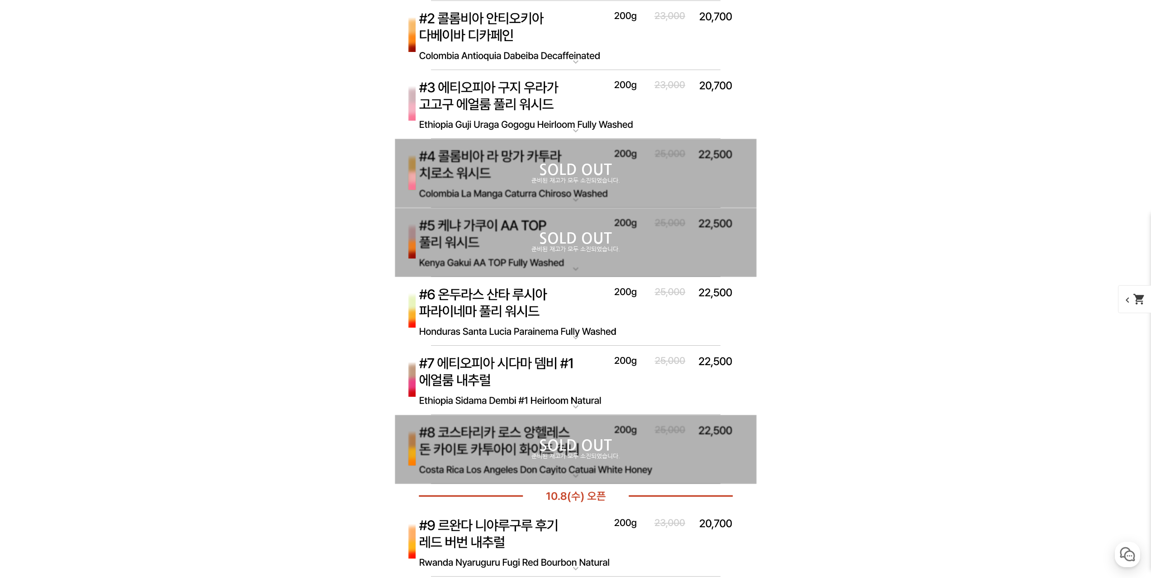
scroll to position [3142, 0]
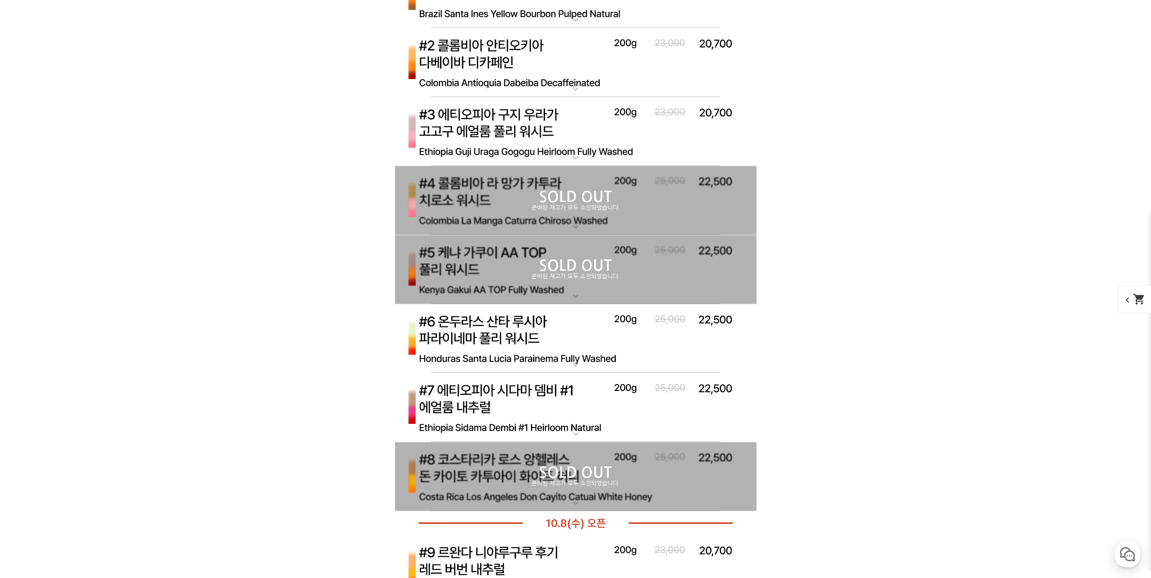
click at [709, 128] on img at bounding box center [576, 132] width 362 height 70
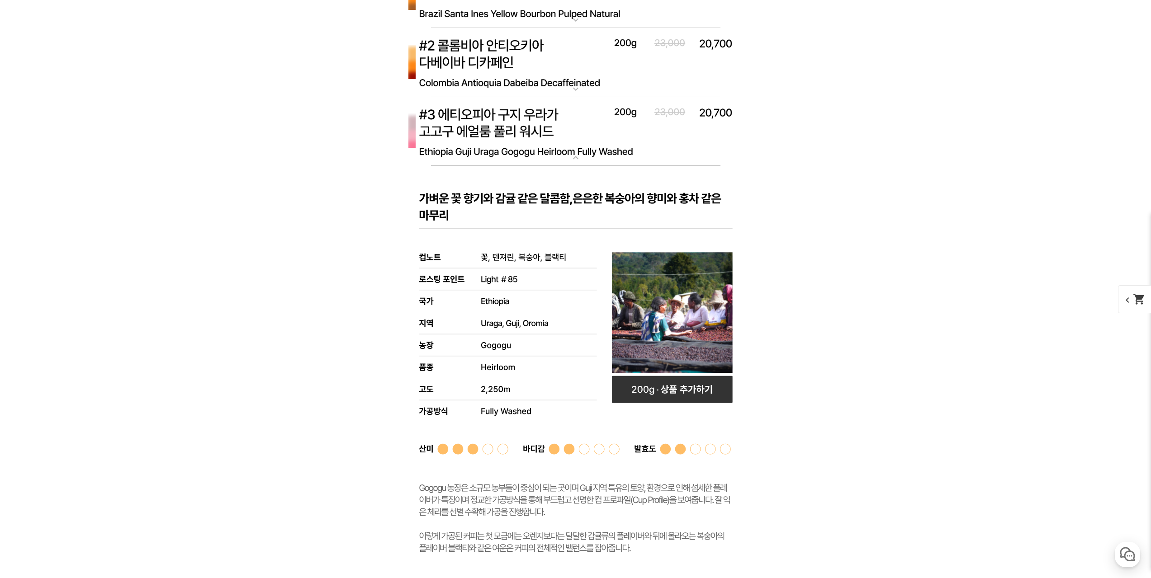
click at [699, 128] on img at bounding box center [576, 132] width 362 height 70
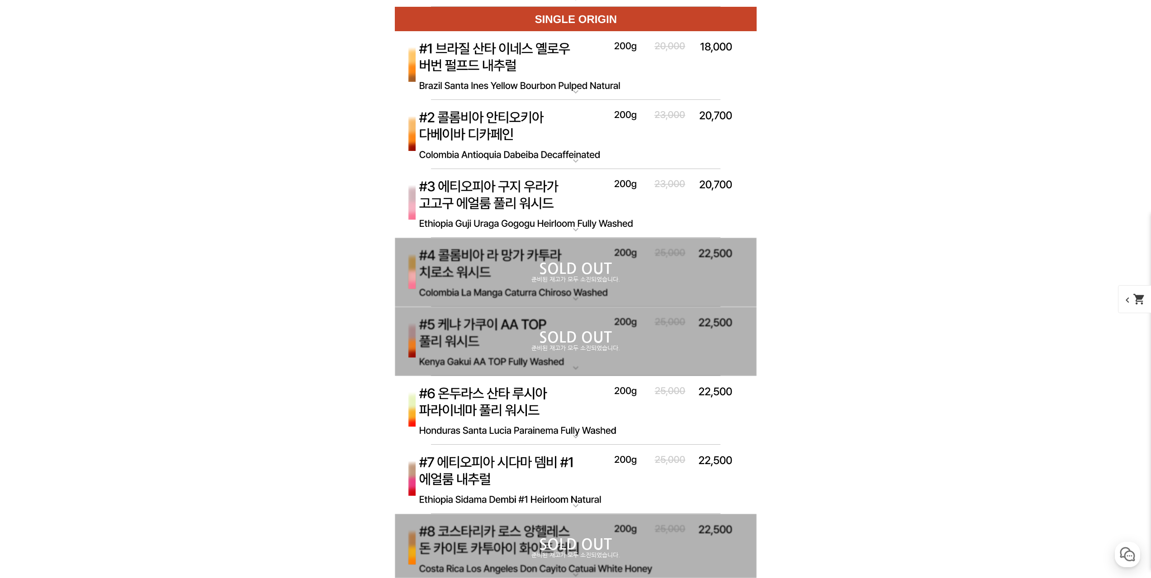
scroll to position [3051, 0]
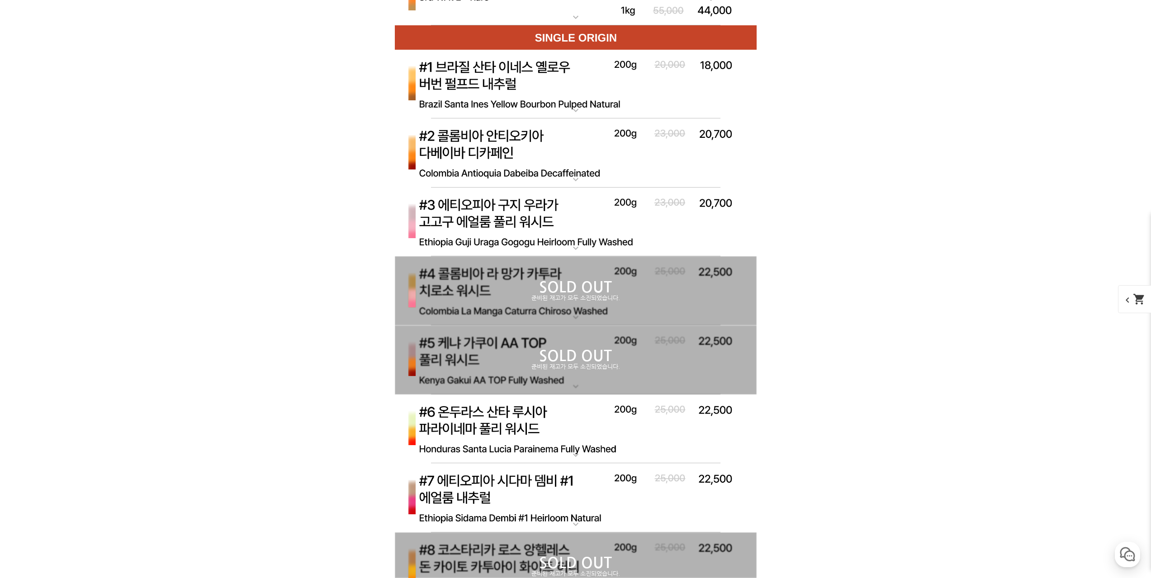
click at [694, 160] on img at bounding box center [576, 153] width 362 height 70
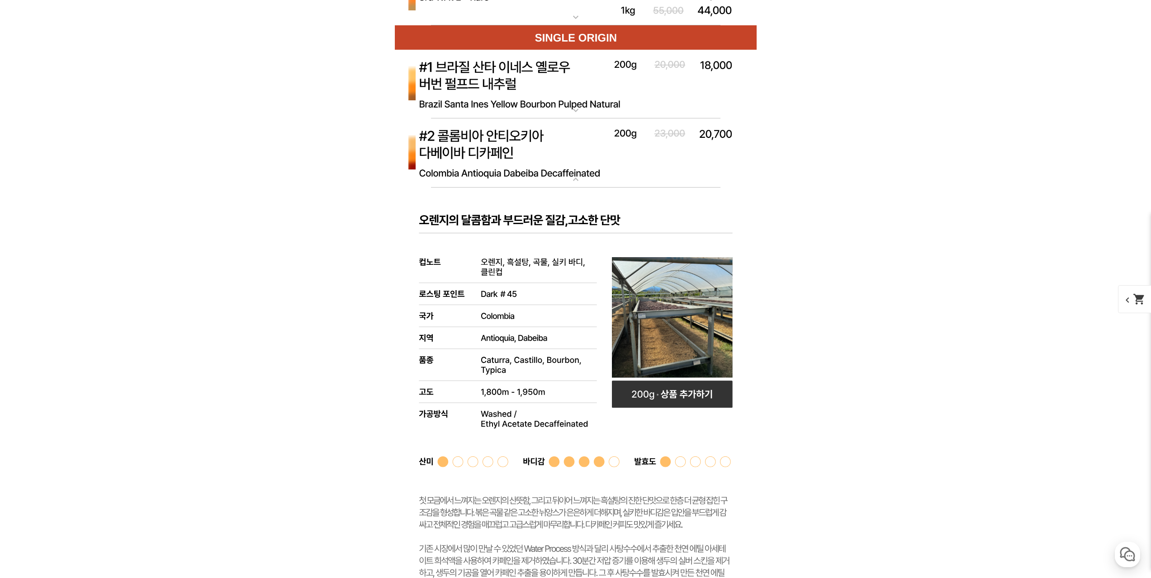
click at [694, 160] on img at bounding box center [576, 153] width 362 height 70
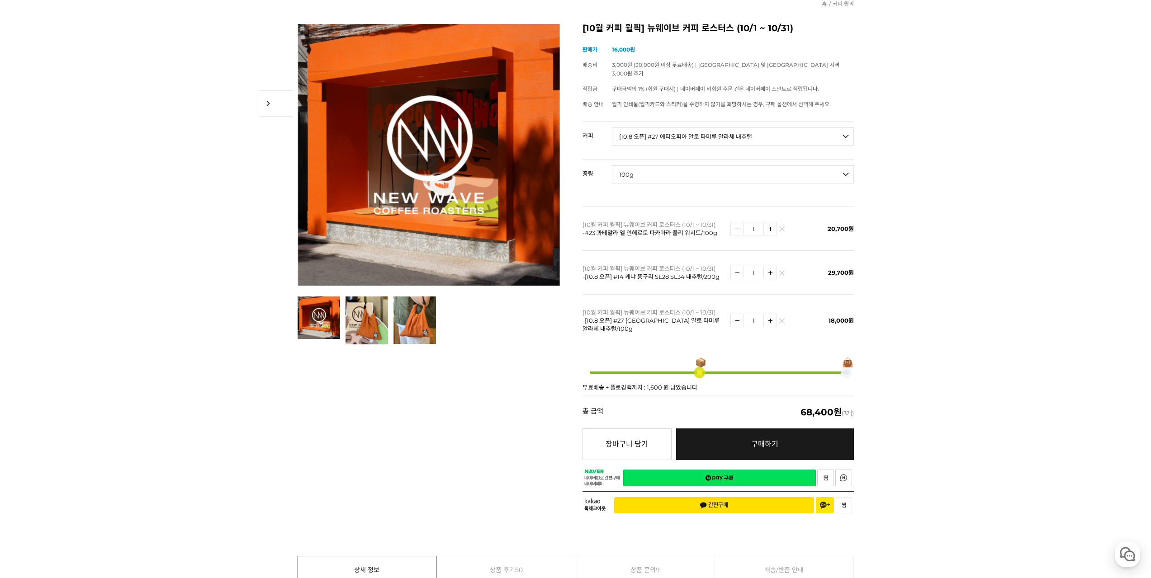
scroll to position [0, 0]
